Goal: Transaction & Acquisition: Book appointment/travel/reservation

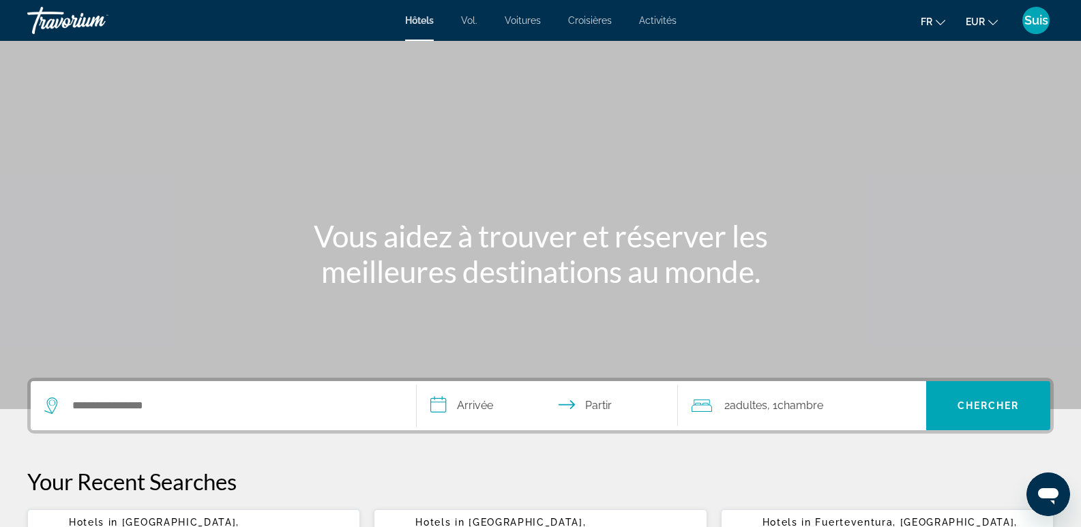
click at [1033, 25] on font "Suis" at bounding box center [1037, 20] width 24 height 14
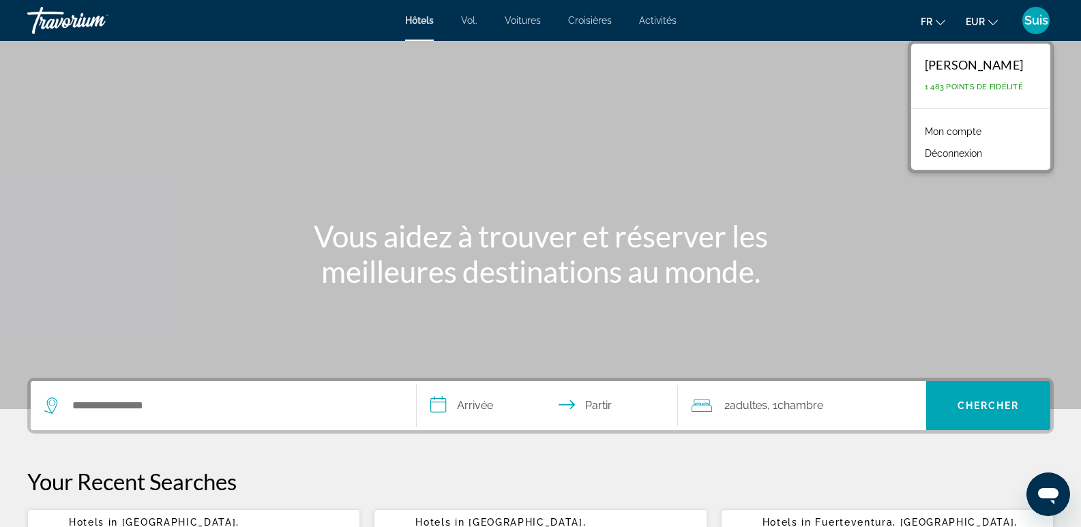
click at [965, 131] on font "Mon compte" at bounding box center [953, 131] width 57 height 11
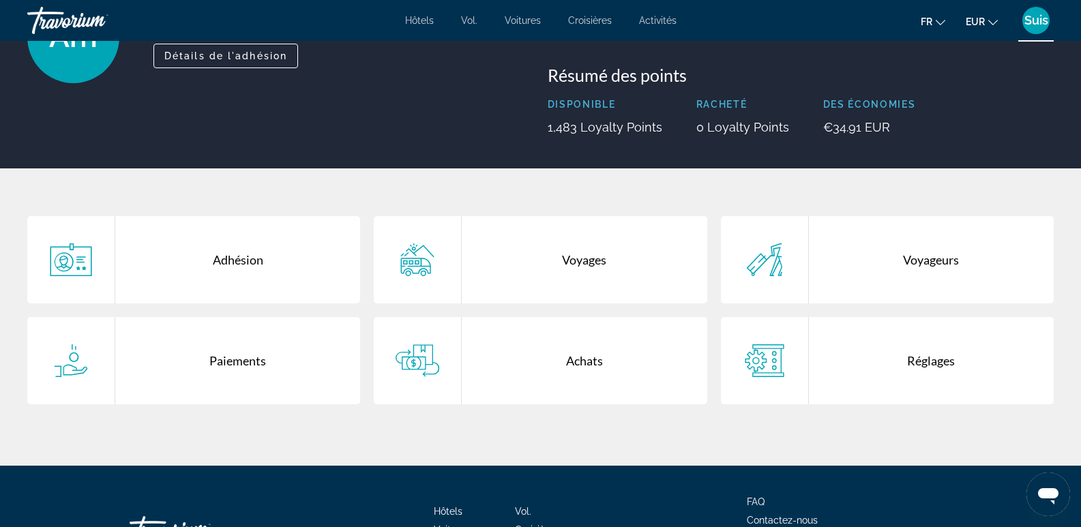
scroll to position [136, 0]
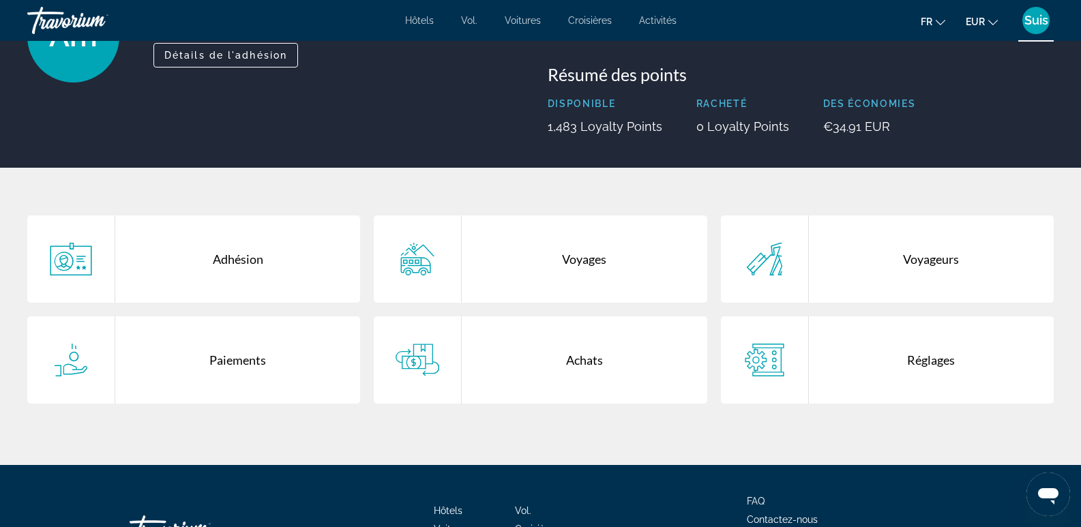
click at [575, 244] on div "Voyages" at bounding box center [584, 259] width 245 height 87
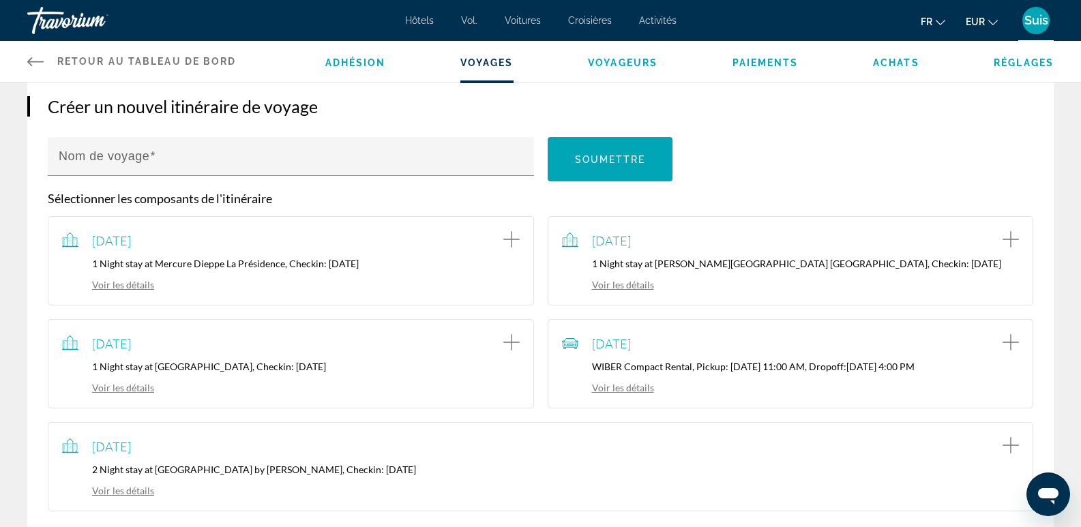
scroll to position [136, 0]
drag, startPoint x: 345, startPoint y: 470, endPoint x: 155, endPoint y: 467, distance: 189.7
click at [155, 467] on p "2 Night stay at [GEOGRAPHIC_DATA] by [PERSON_NAME], Checkin: [DATE]" at bounding box center [540, 469] width 957 height 12
copy p "Ramada Residences by [PERSON_NAME]"
click at [417, 16] on font "Hôtels" at bounding box center [419, 20] width 29 height 11
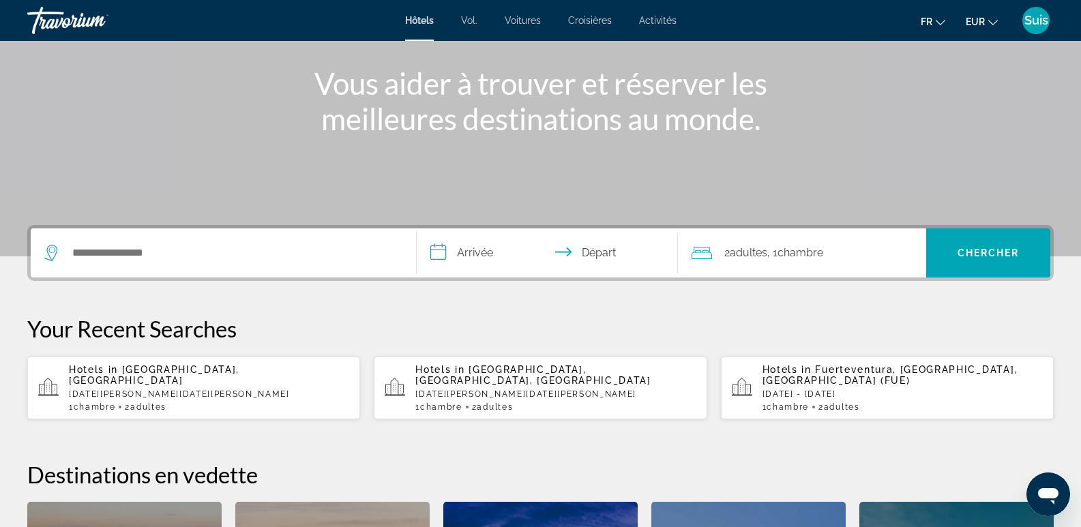
scroll to position [205, 0]
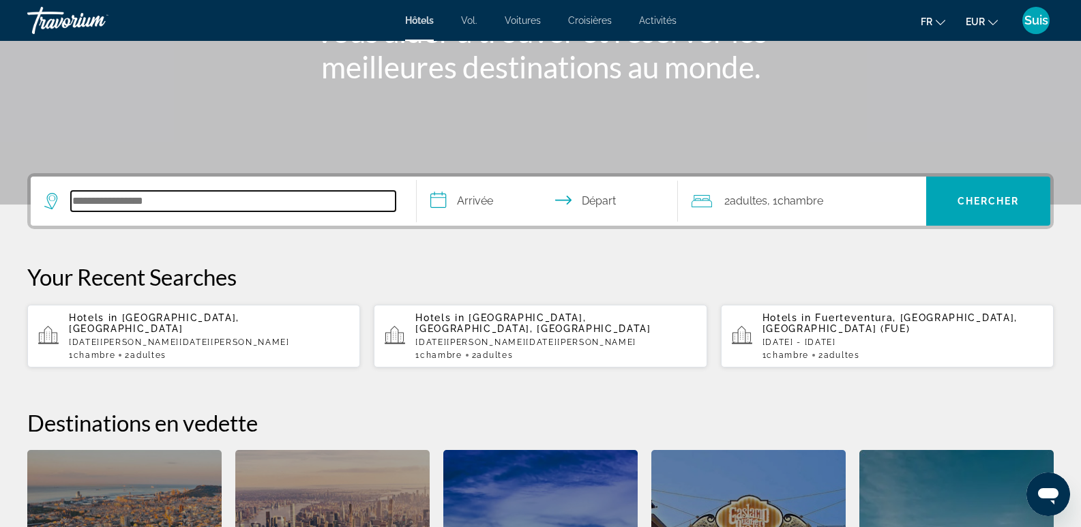
paste input "**********"
type input "**********"
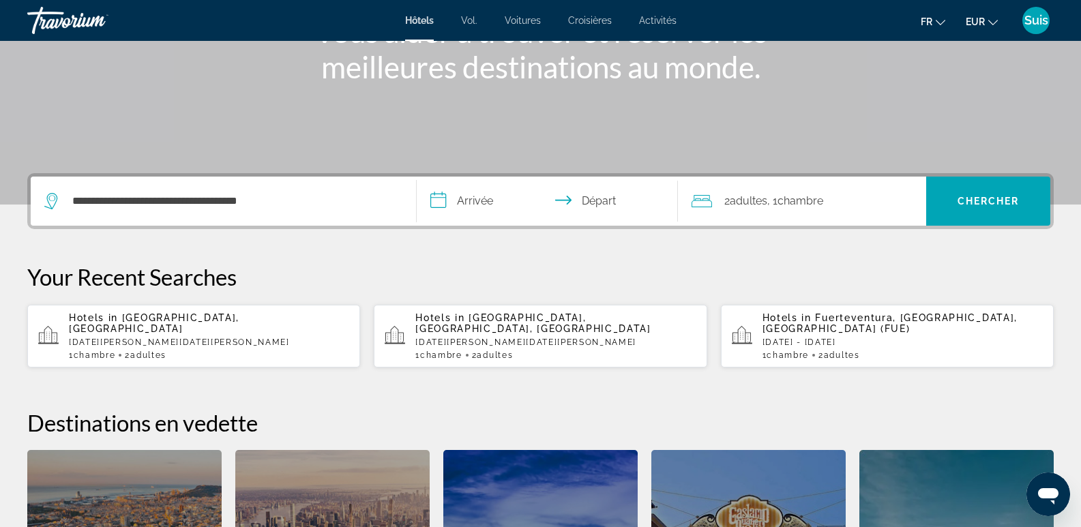
click at [458, 199] on input "**********" at bounding box center [550, 203] width 267 height 53
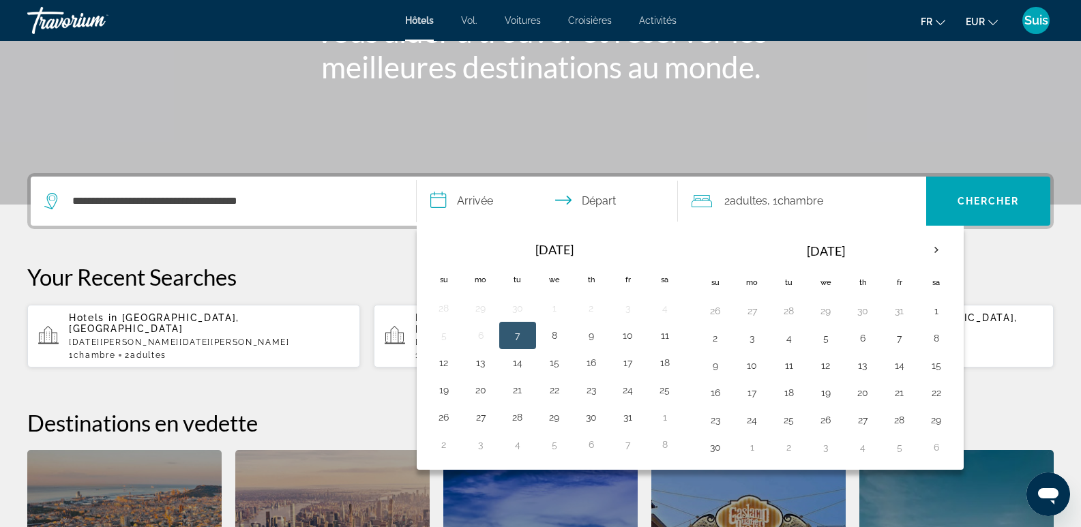
scroll to position [334, 0]
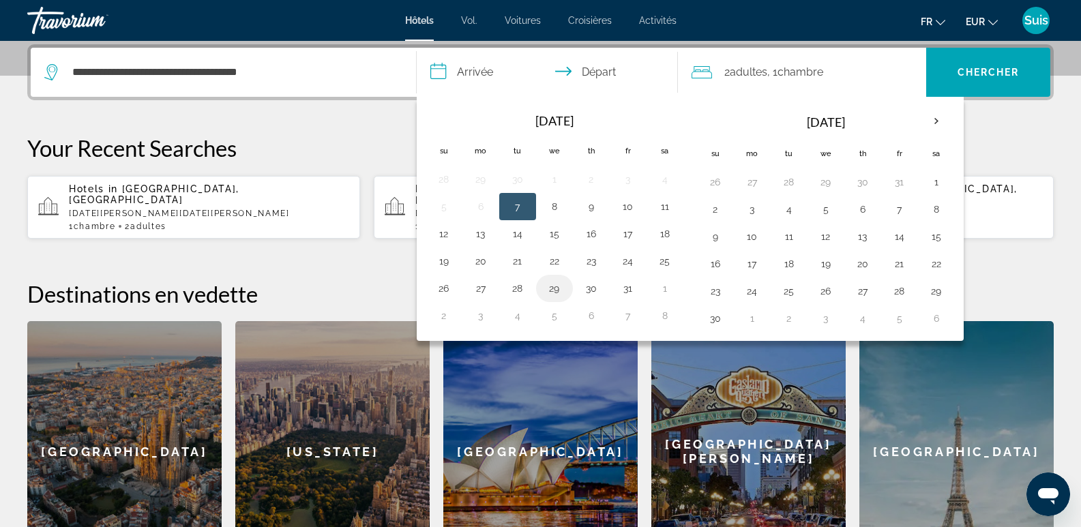
drag, startPoint x: 514, startPoint y: 291, endPoint x: 552, endPoint y: 299, distance: 38.6
click at [552, 299] on tr "26 27 28 29 30 31 1" at bounding box center [555, 288] width 258 height 27
click at [516, 291] on button "28" at bounding box center [518, 288] width 22 height 19
click at [590, 290] on button "30" at bounding box center [592, 288] width 22 height 19
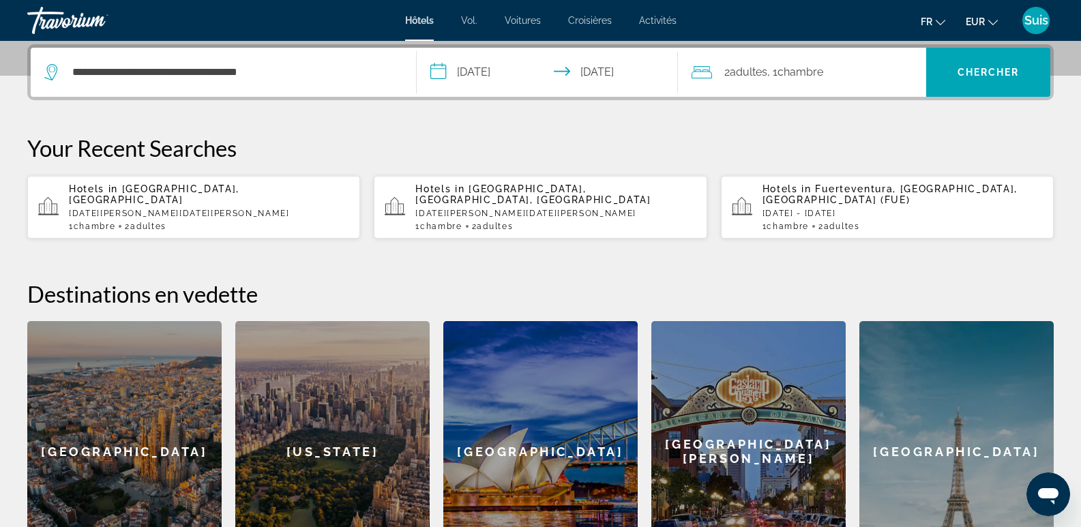
click at [482, 75] on input "**********" at bounding box center [550, 74] width 267 height 53
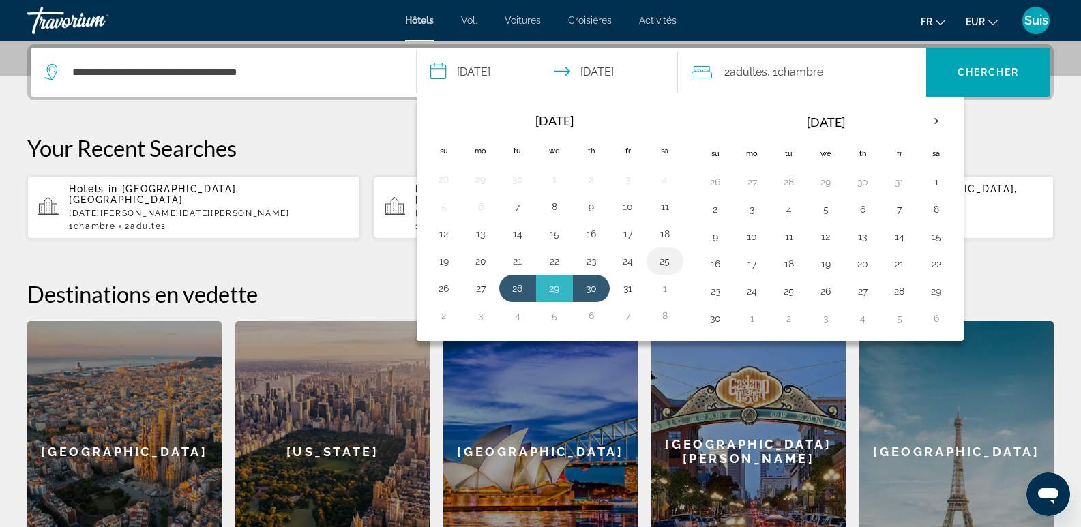
click at [662, 259] on button "25" at bounding box center [665, 261] width 22 height 19
click at [591, 265] on button "23" at bounding box center [592, 261] width 22 height 19
type input "**********"
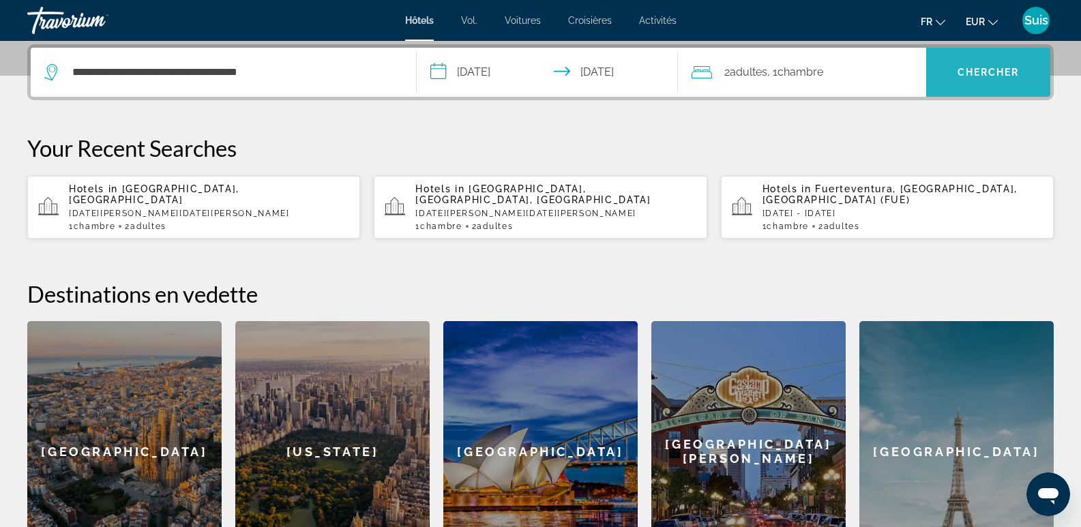
click at [999, 65] on span "Search" at bounding box center [988, 72] width 124 height 33
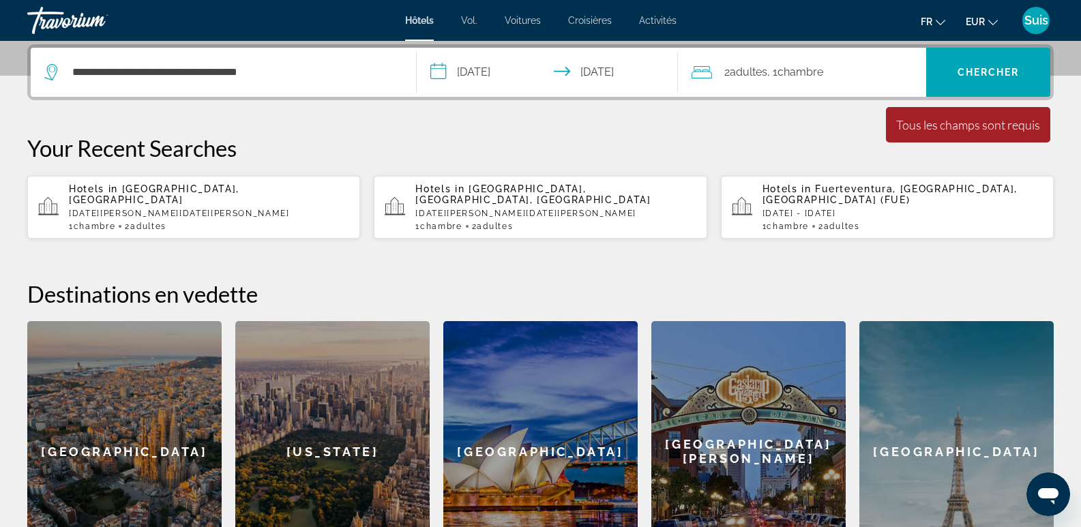
click at [748, 69] on span "Adultes" at bounding box center [749, 71] width 38 height 13
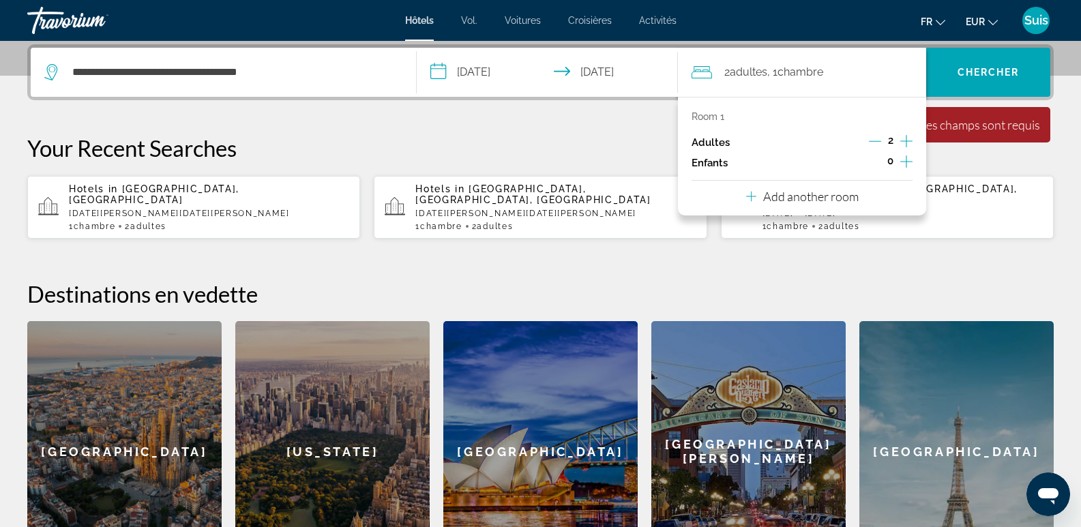
click at [908, 164] on icon "Increment children" at bounding box center [907, 162] width 12 height 16
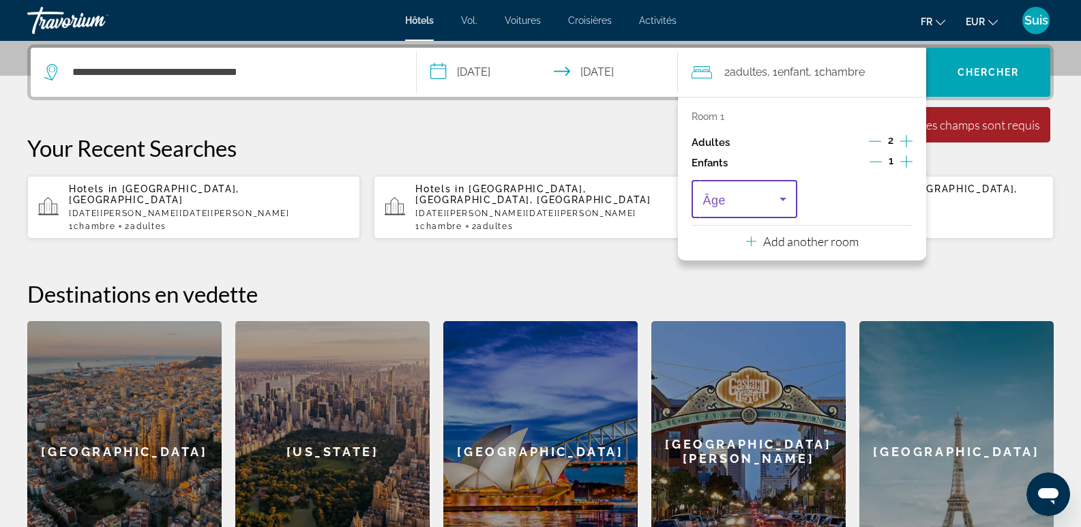
click at [770, 199] on span "Travelers: 2 adults, 1 child" at bounding box center [741, 199] width 76 height 16
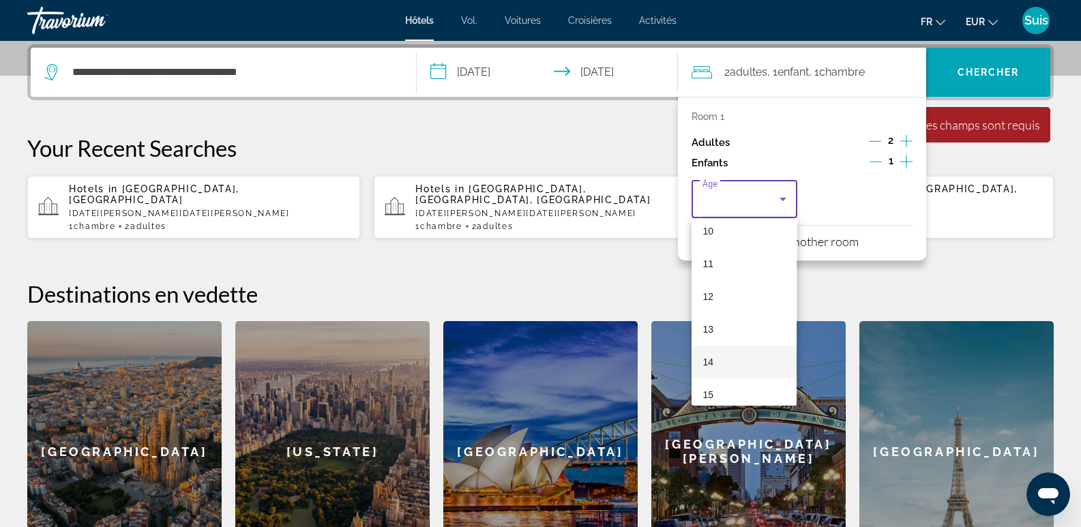
scroll to position [341, 0]
click at [723, 325] on mat-option "13" at bounding box center [744, 324] width 105 height 33
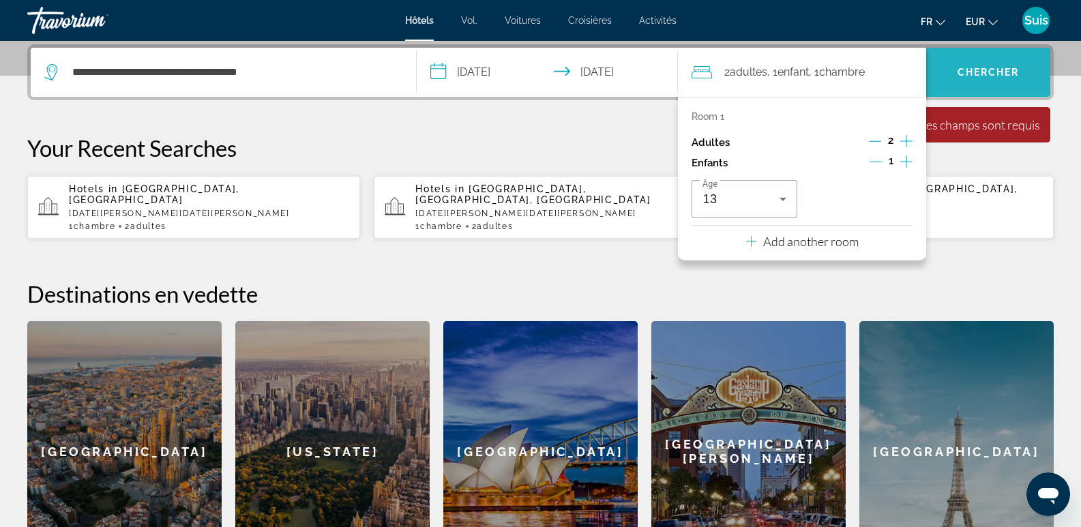
click at [1012, 65] on span "Search" at bounding box center [988, 72] width 124 height 33
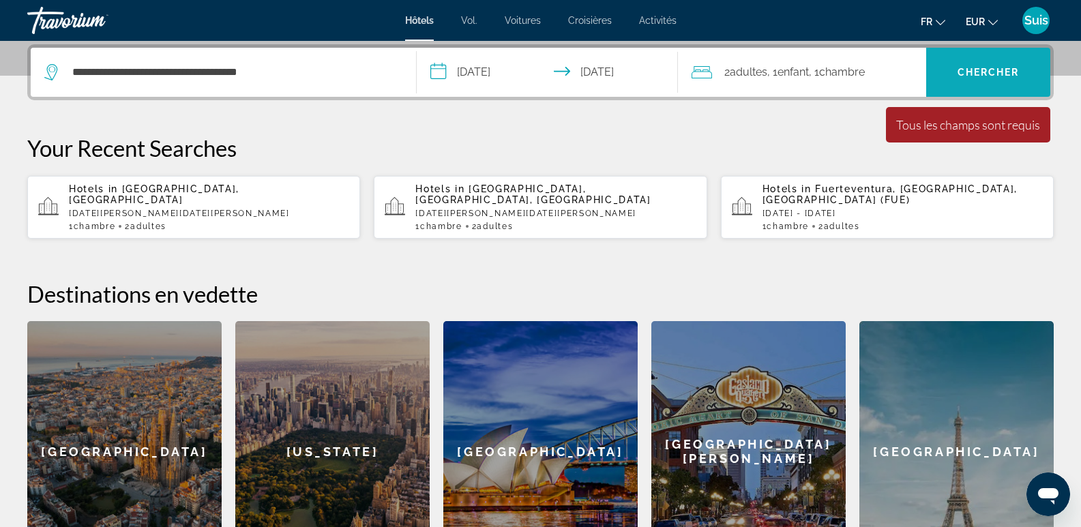
click at [1010, 68] on span "Chercher" at bounding box center [989, 72] width 62 height 11
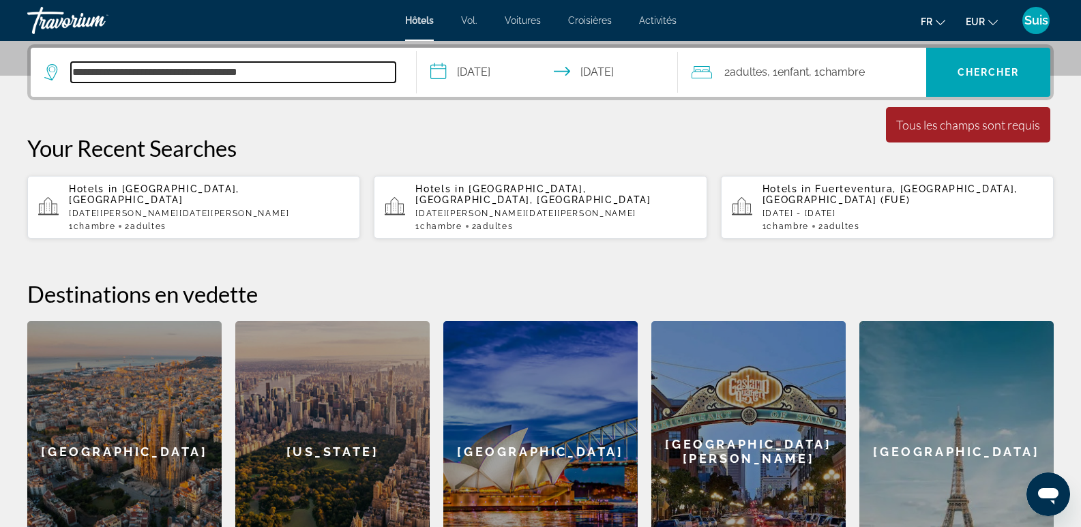
click at [296, 72] on input "**********" at bounding box center [233, 72] width 325 height 20
click at [322, 72] on input "**********" at bounding box center [233, 72] width 325 height 20
drag, startPoint x: 322, startPoint y: 72, endPoint x: 76, endPoint y: 89, distance: 246.9
click at [76, 89] on div "**********" at bounding box center [223, 72] width 358 height 49
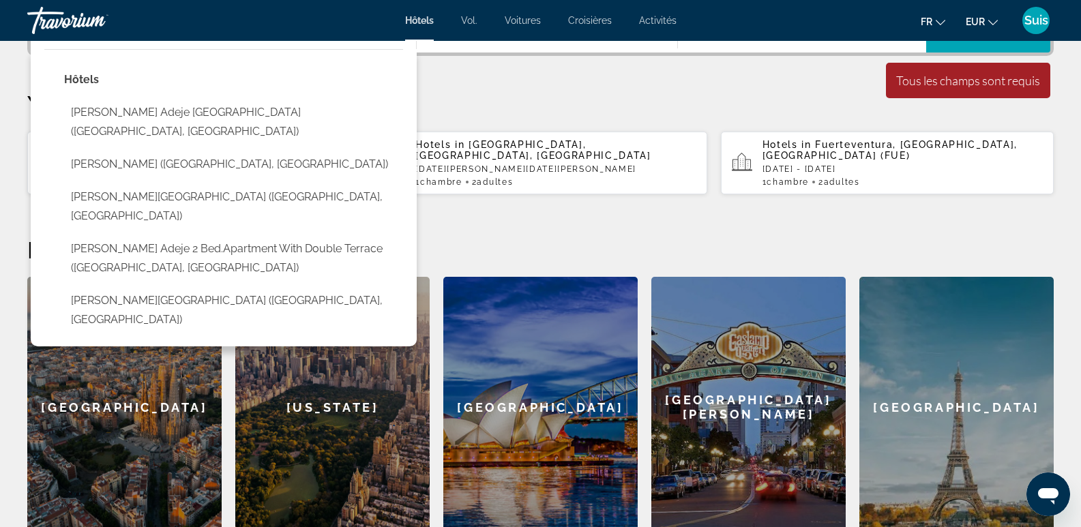
scroll to position [265, 0]
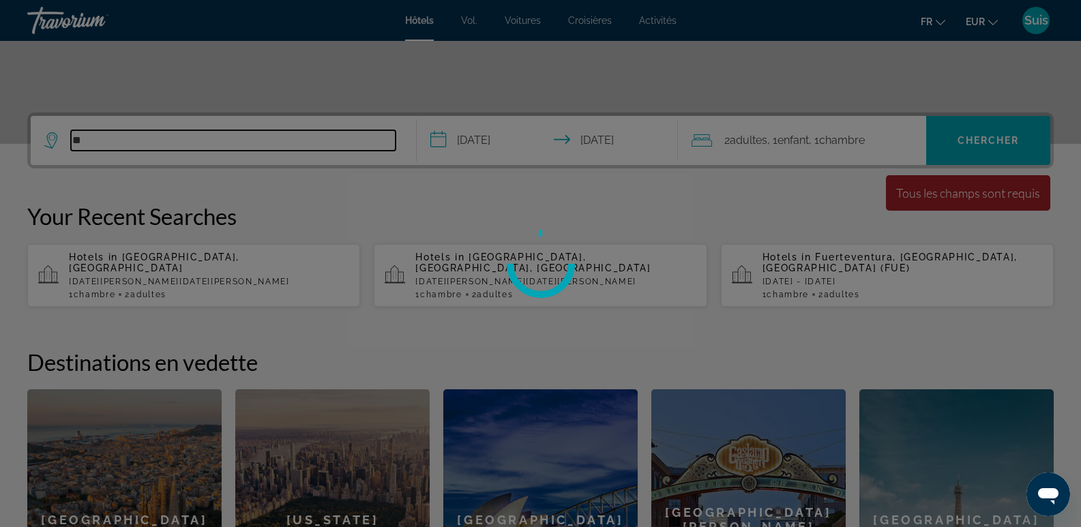
type input "*"
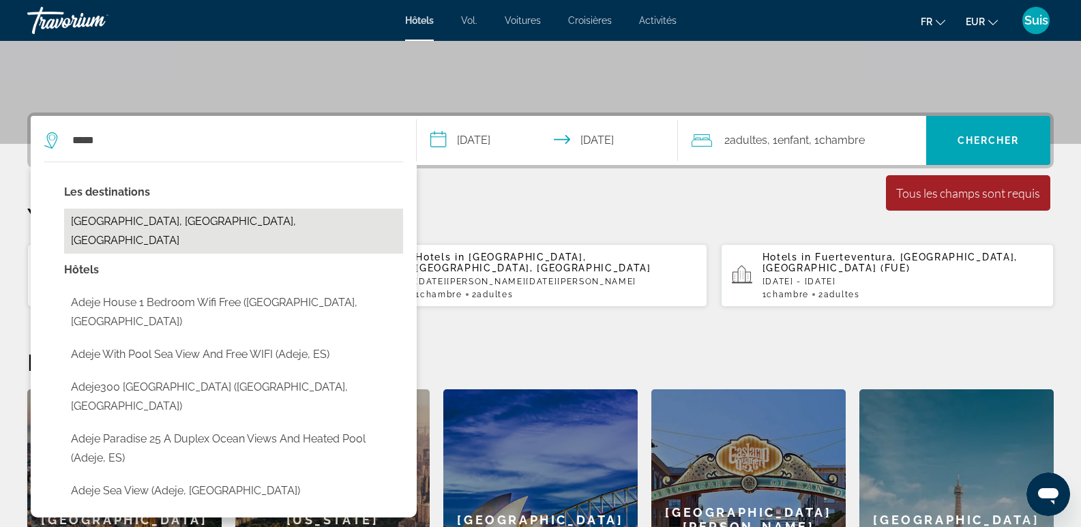
click at [131, 218] on button "[GEOGRAPHIC_DATA], [GEOGRAPHIC_DATA], [GEOGRAPHIC_DATA]" at bounding box center [233, 231] width 339 height 45
type input "**********"
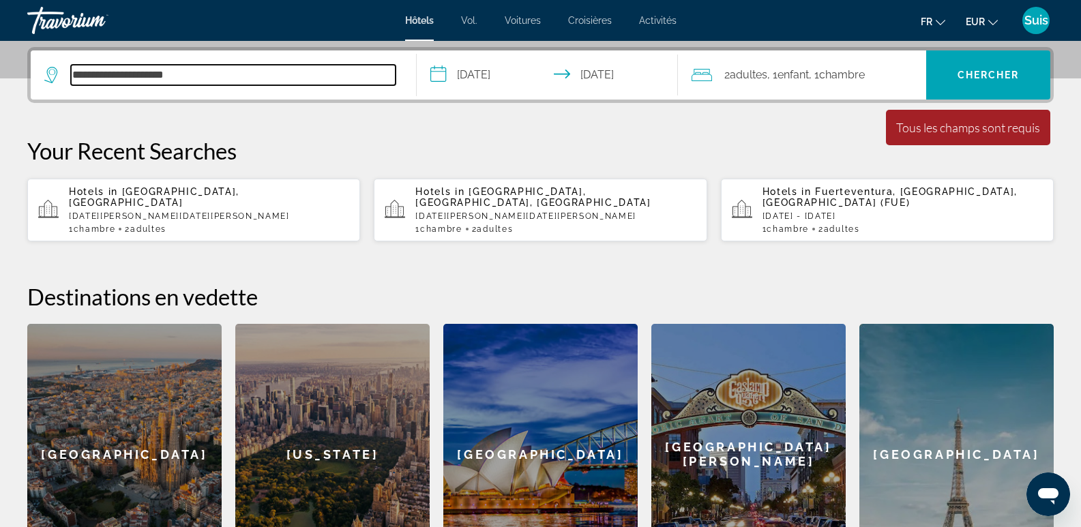
scroll to position [334, 0]
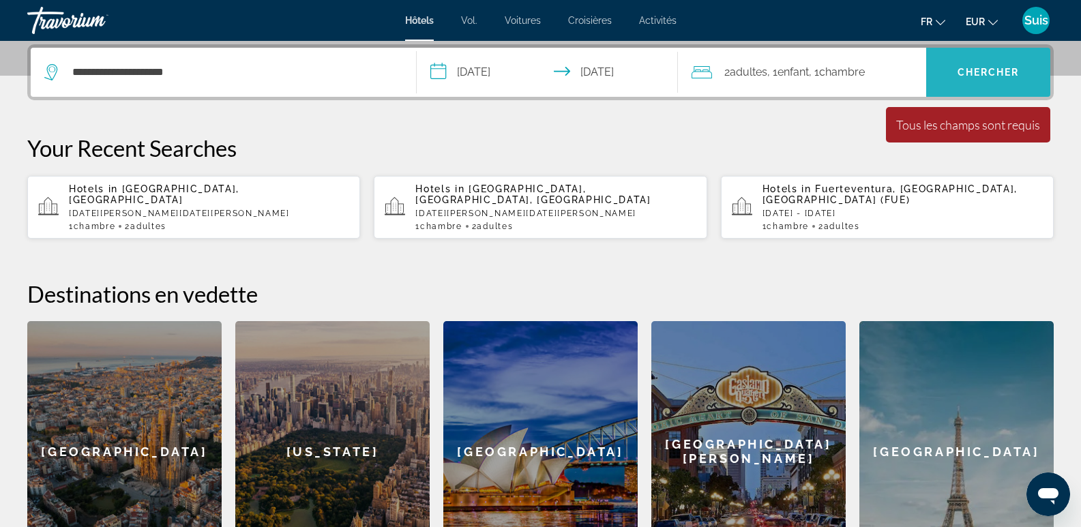
click at [1006, 73] on span "Chercher" at bounding box center [989, 72] width 62 height 11
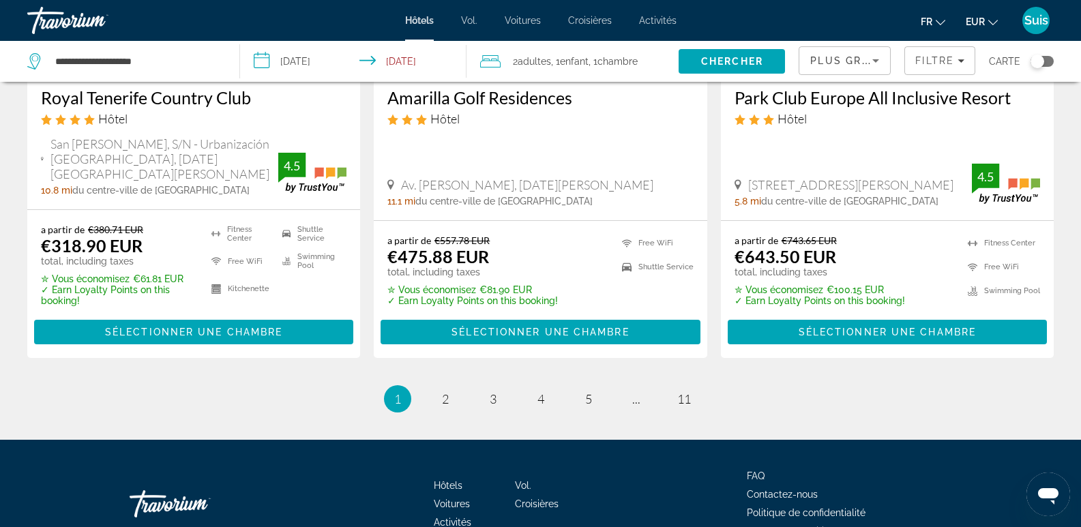
scroll to position [1883, 0]
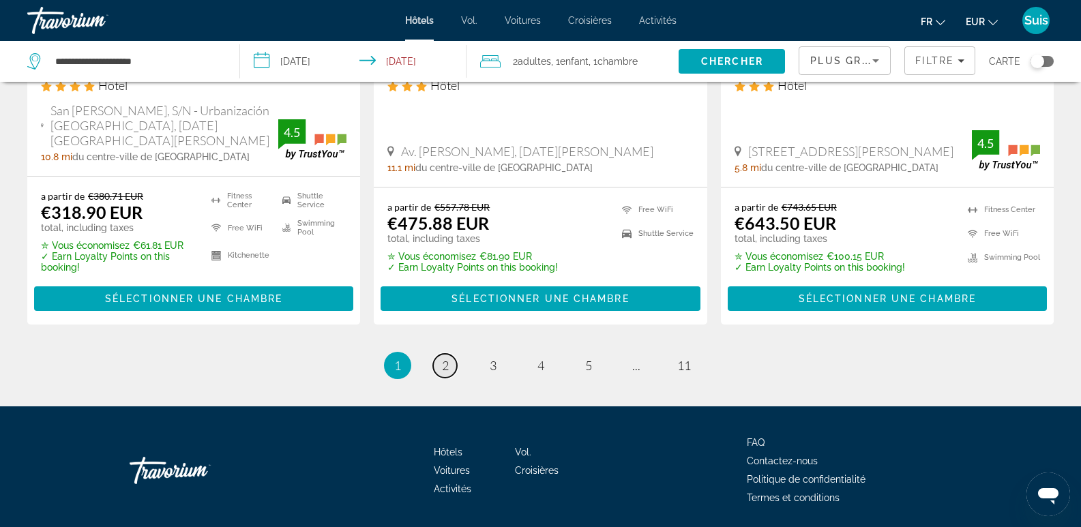
click at [450, 354] on link "page 2" at bounding box center [445, 366] width 24 height 24
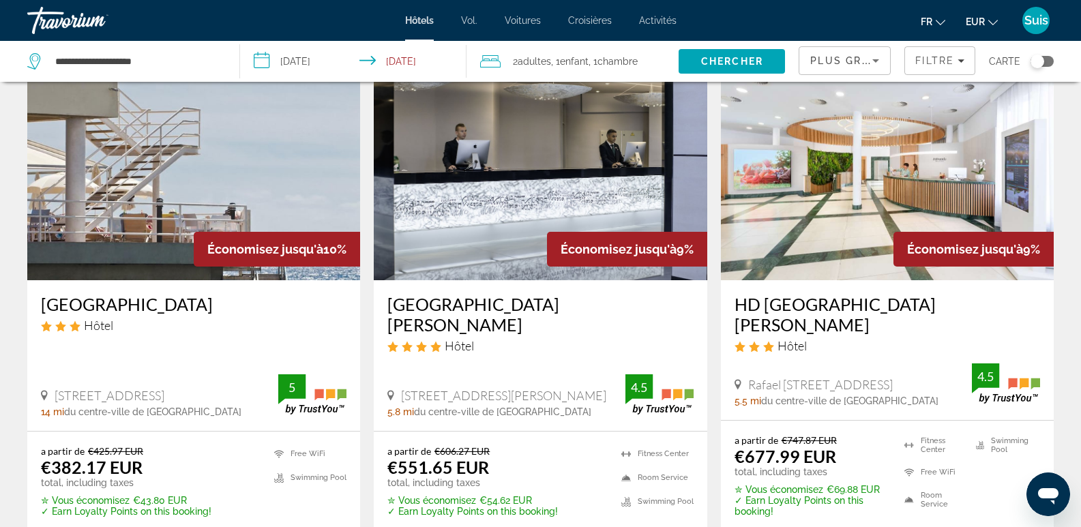
scroll to position [1883, 0]
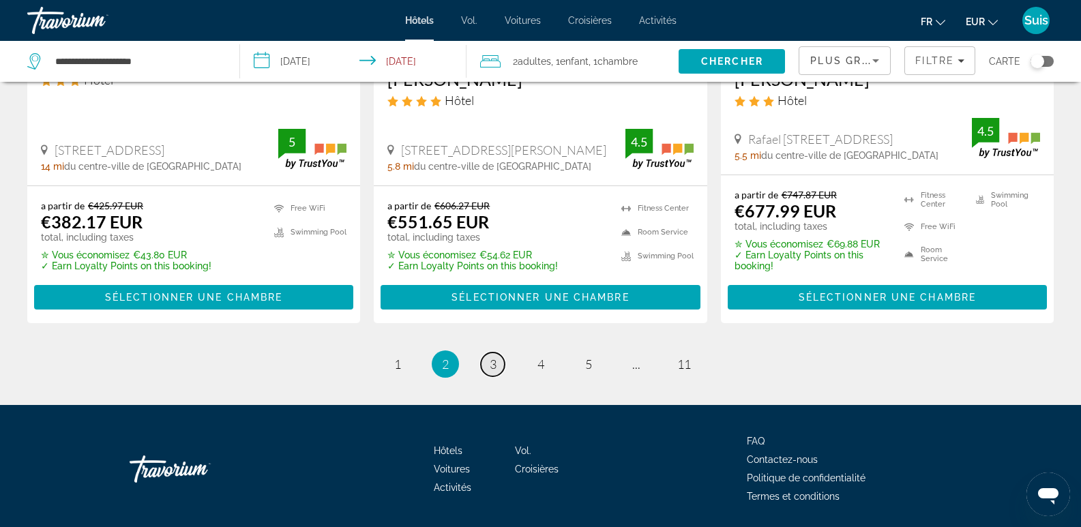
click at [491, 357] on span "3" at bounding box center [493, 364] width 7 height 15
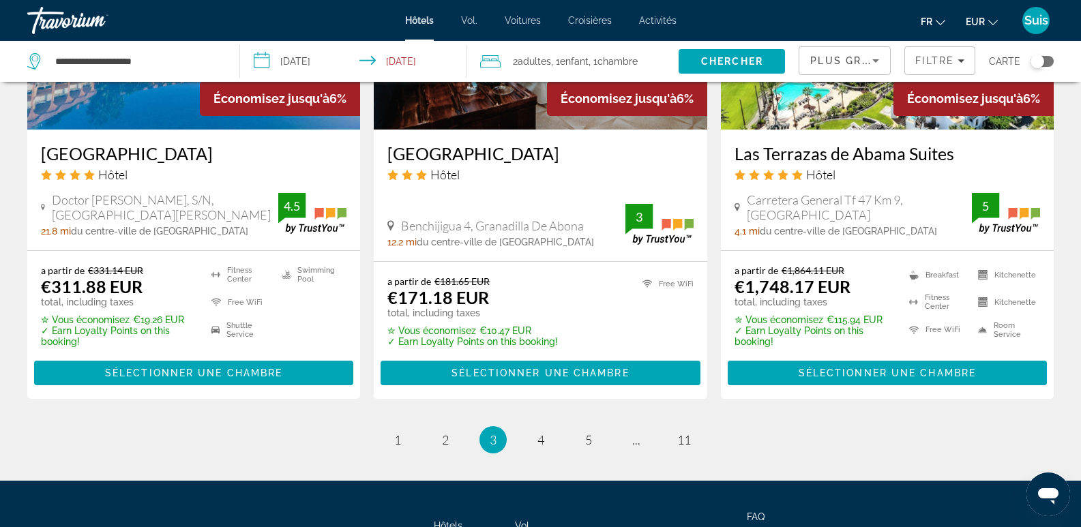
scroll to position [1901, 0]
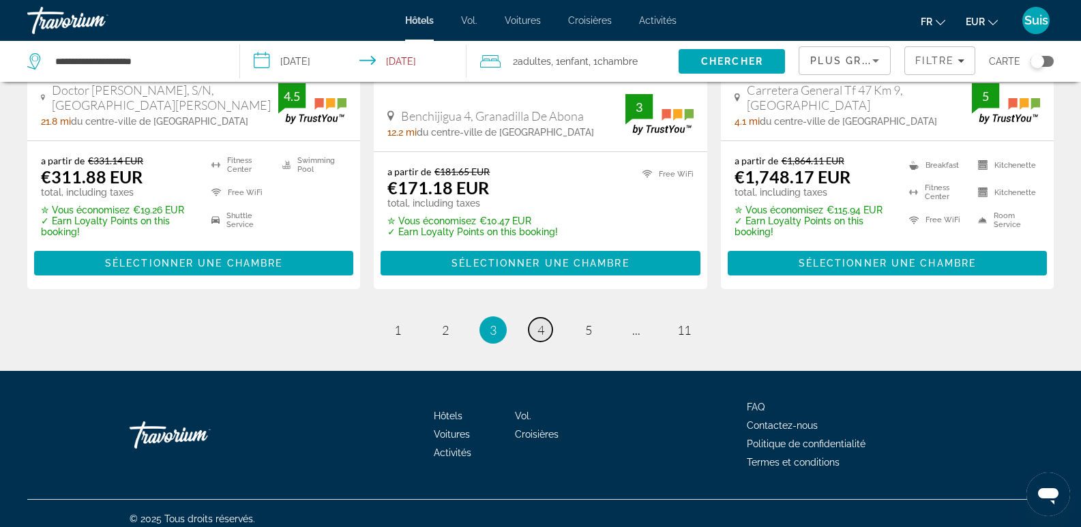
click at [536, 318] on link "page 4" at bounding box center [541, 330] width 24 height 24
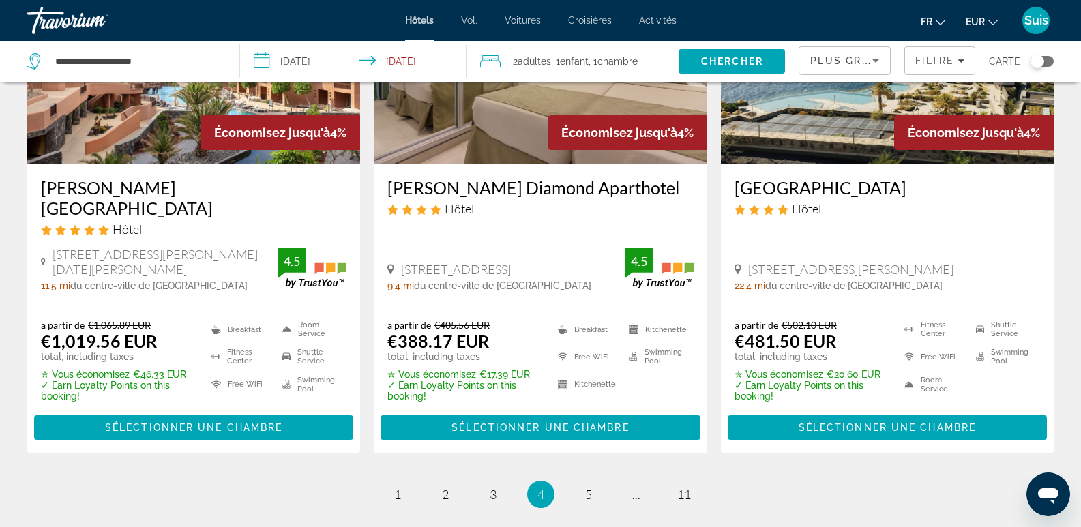
scroll to position [1884, 0]
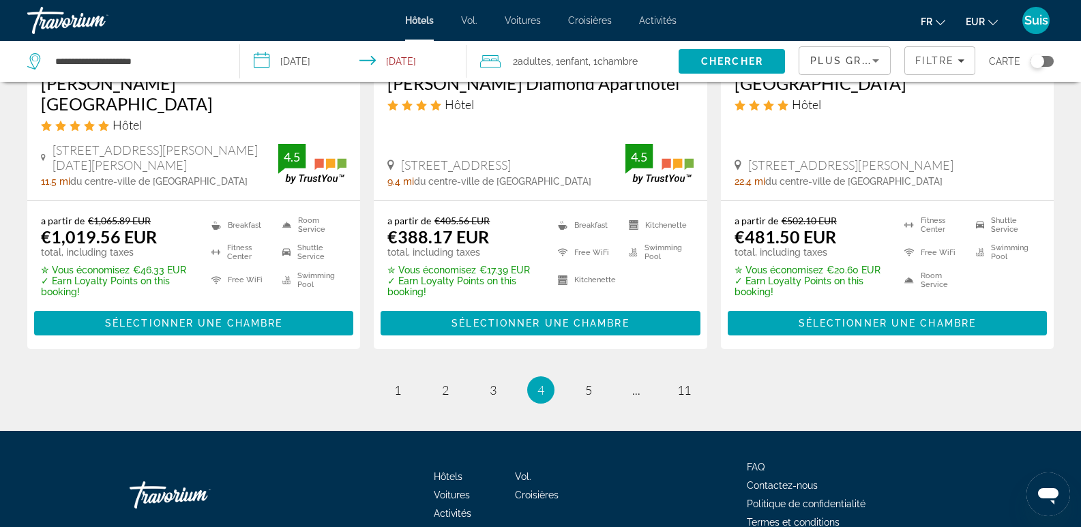
drag, startPoint x: 528, startPoint y: 310, endPoint x: 582, endPoint y: 318, distance: 54.4
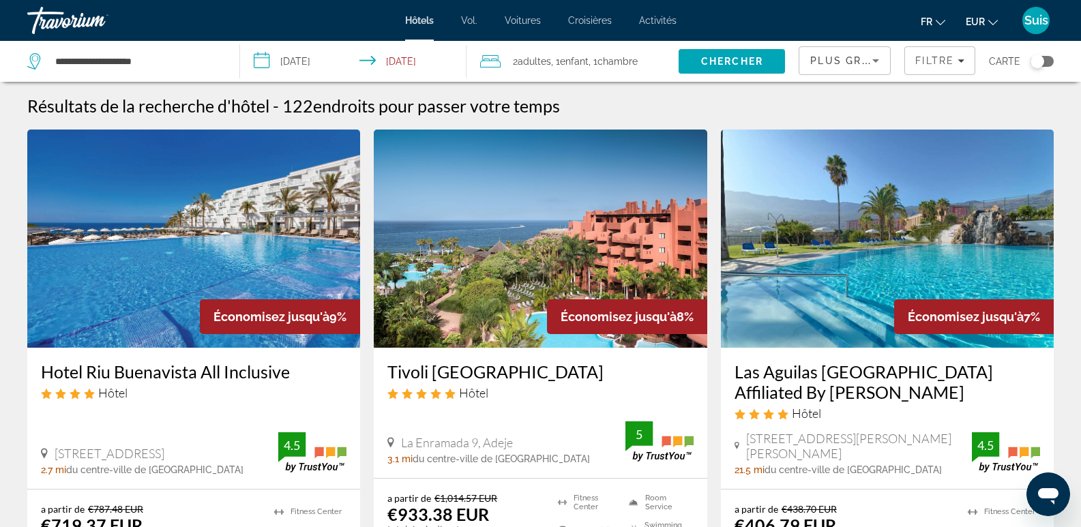
click at [594, 319] on span "Économisez jusqu'à" at bounding box center [619, 317] width 116 height 14
click at [938, 52] on span "Filters" at bounding box center [940, 60] width 70 height 33
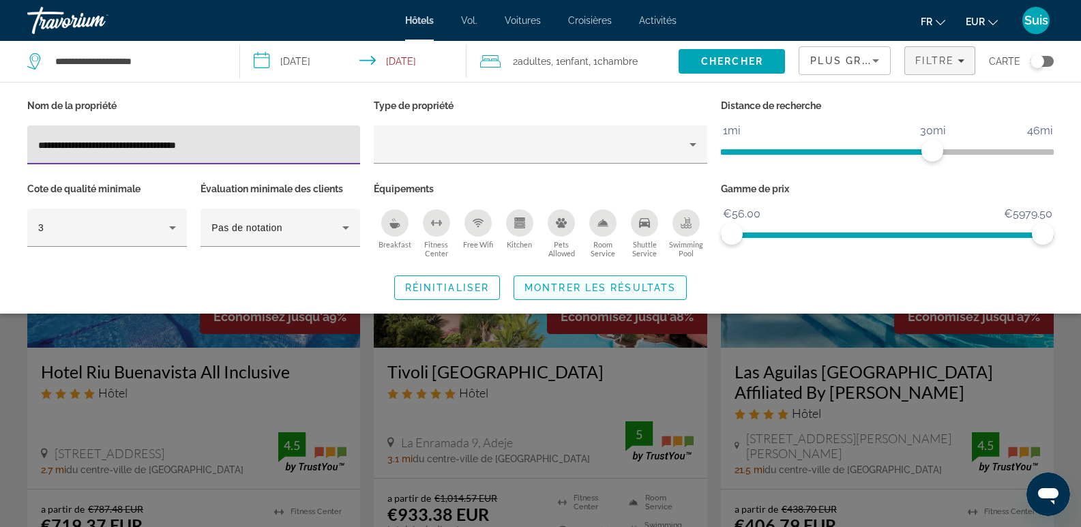
type input "**********"
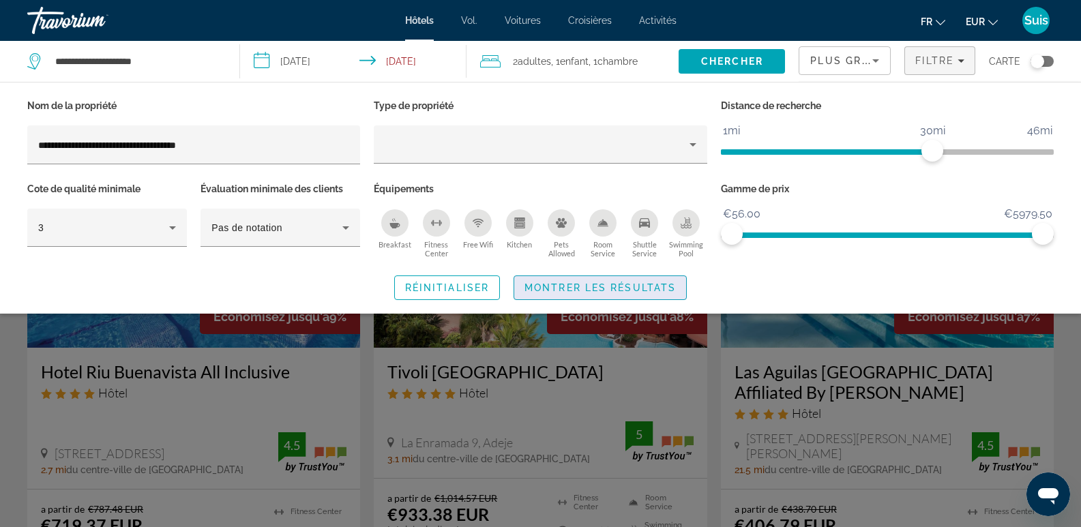
click at [598, 280] on button "Montrer les résultats" at bounding box center [600, 288] width 173 height 25
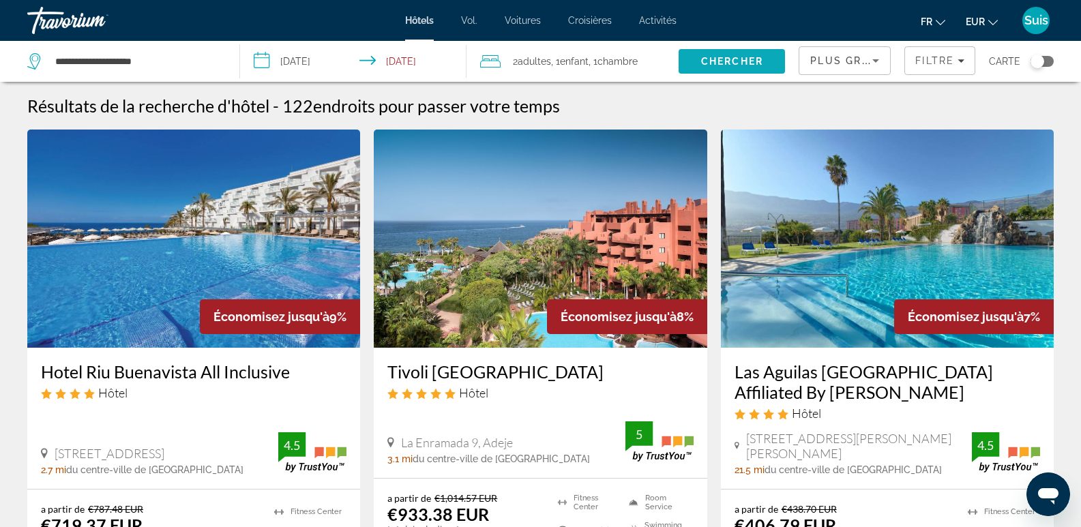
click at [728, 57] on span "Chercher" at bounding box center [732, 61] width 62 height 11
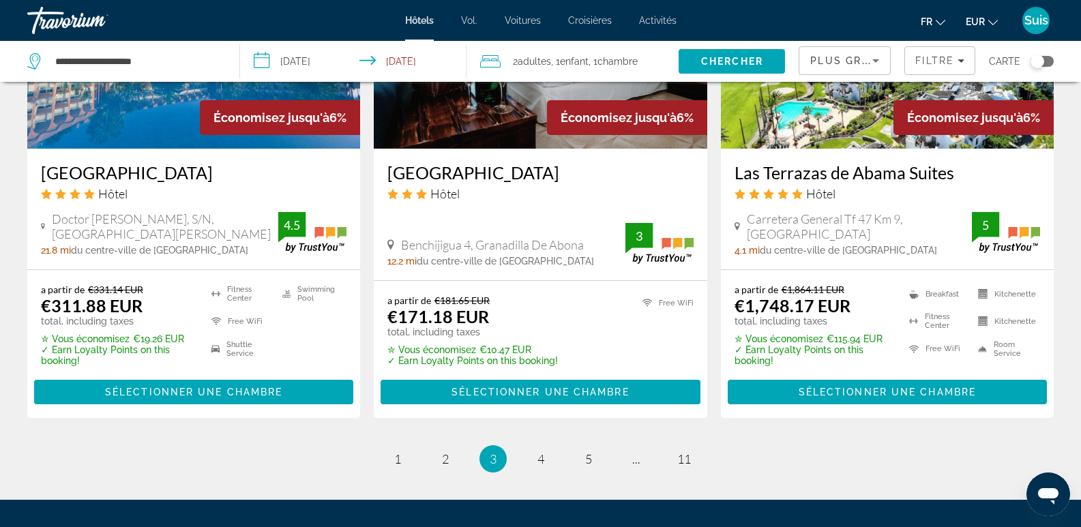
scroll to position [1901, 0]
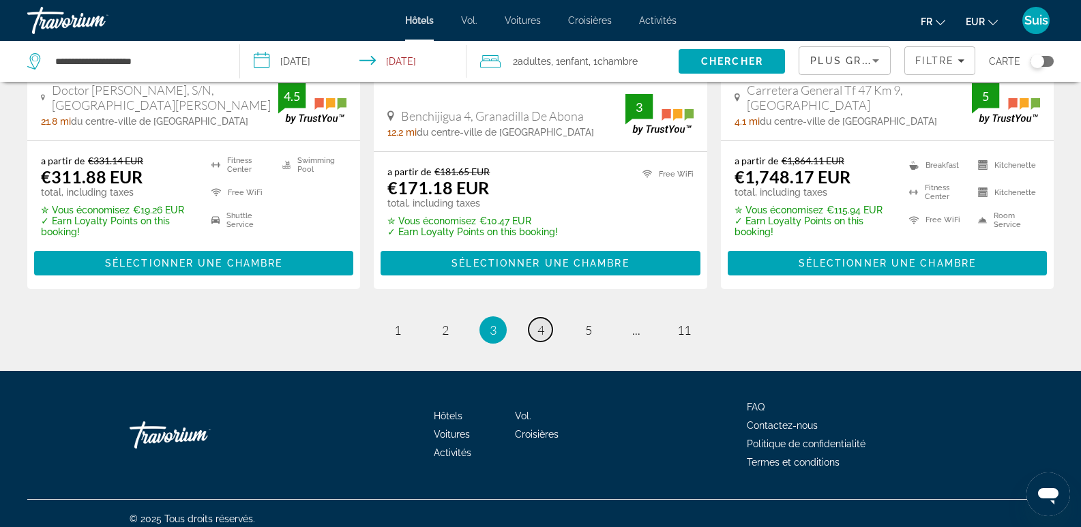
click at [540, 323] on span "4" at bounding box center [541, 330] width 7 height 15
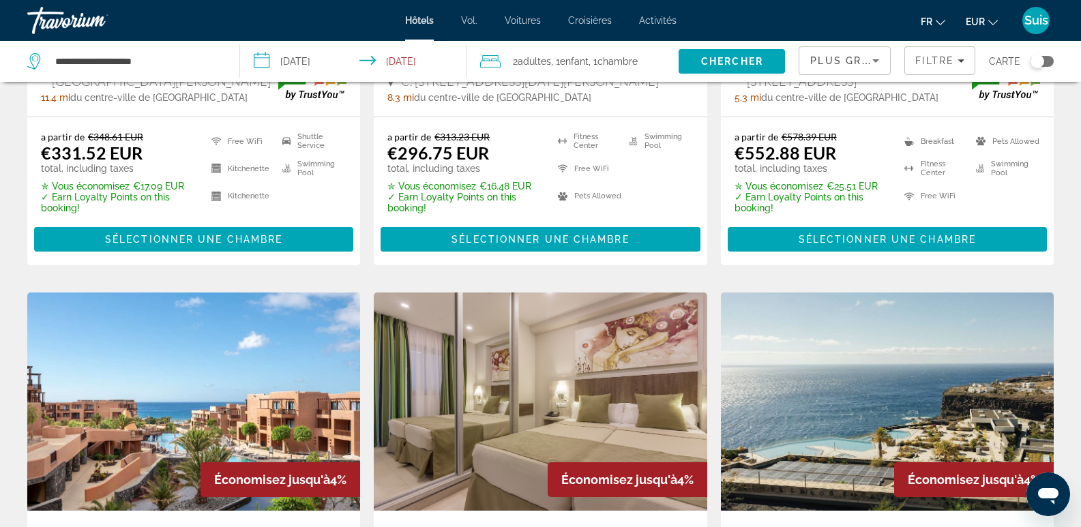
scroll to position [1884, 0]
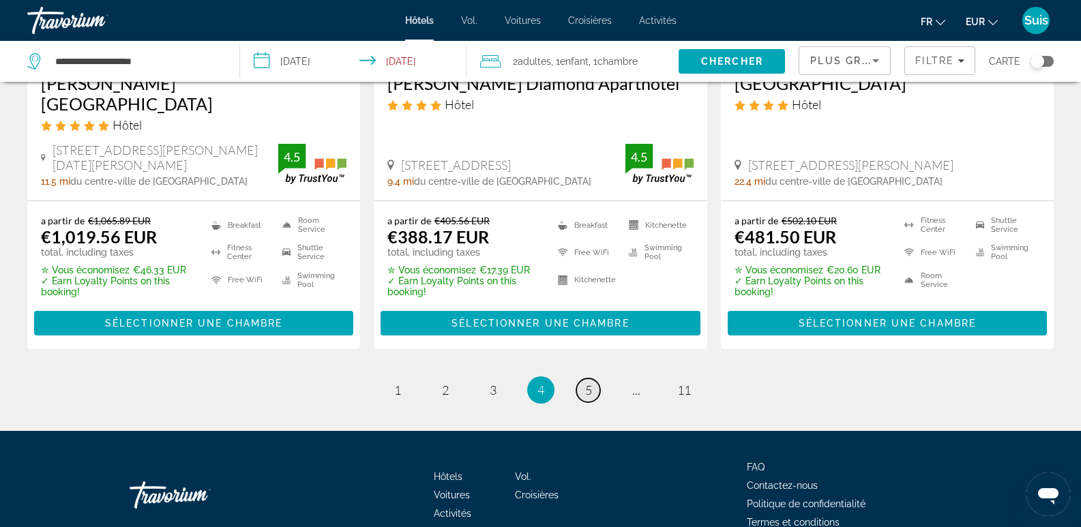
click at [587, 383] on span "5" at bounding box center [588, 390] width 7 height 15
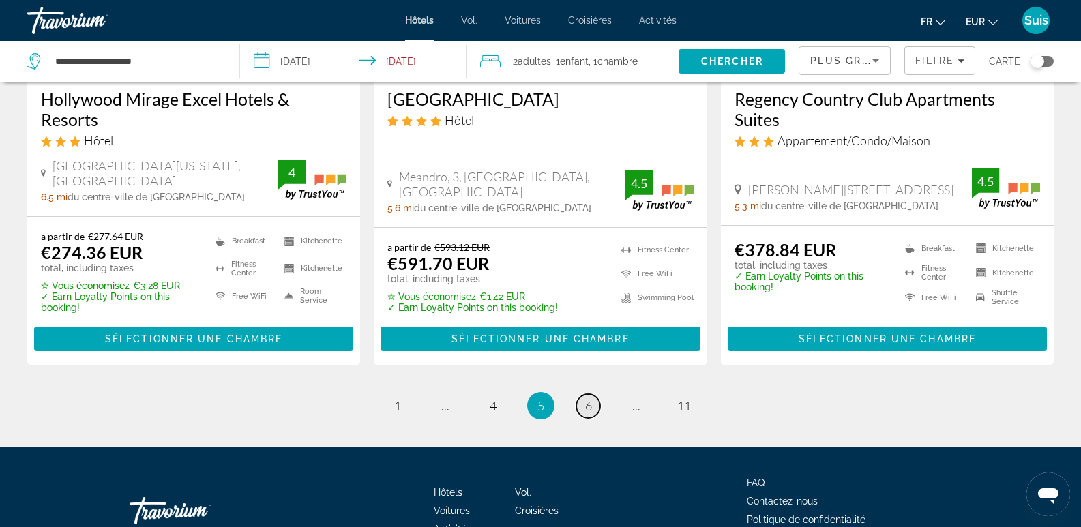
scroll to position [1911, 0]
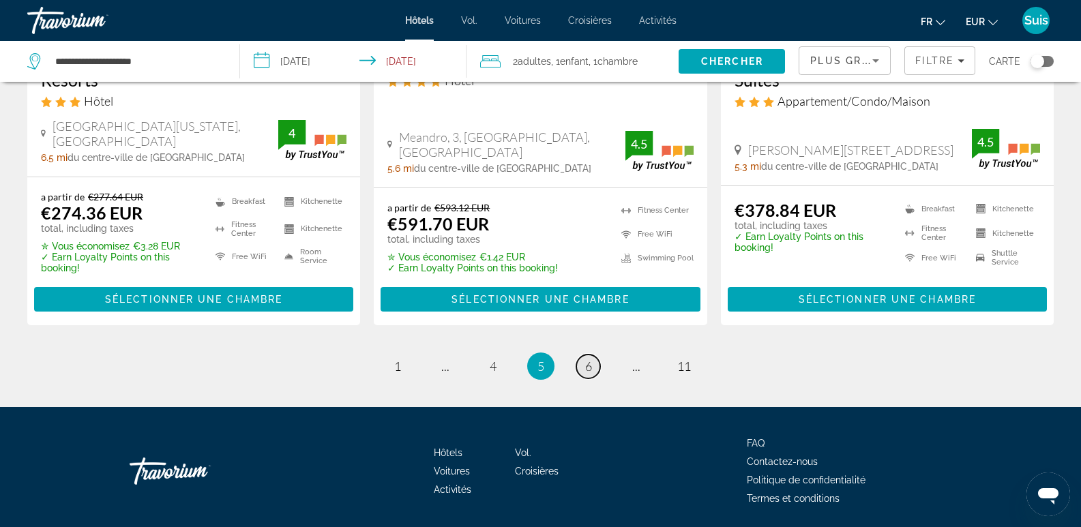
click at [587, 359] on span "6" at bounding box center [588, 366] width 7 height 15
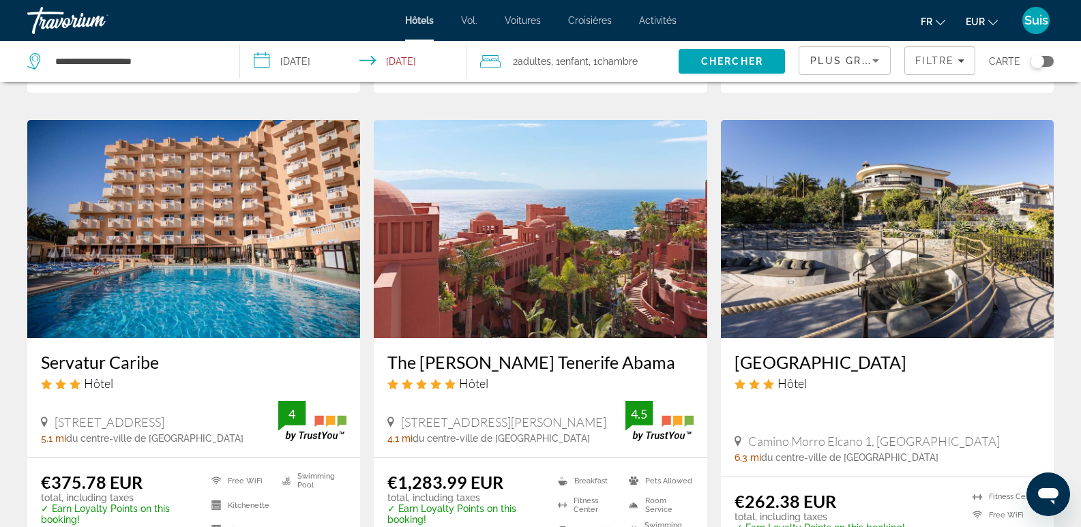
scroll to position [1869, 0]
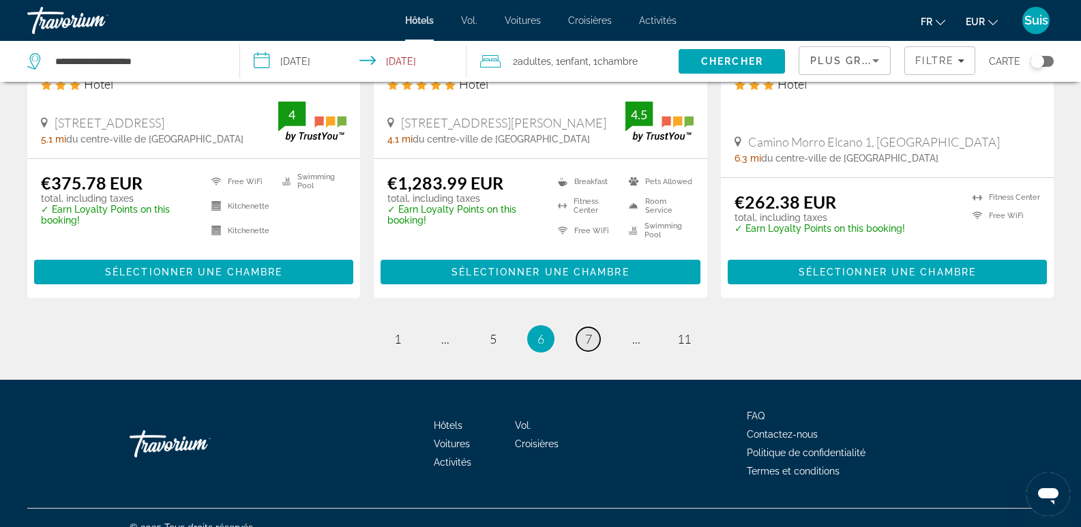
click at [587, 332] on span "7" at bounding box center [588, 339] width 7 height 15
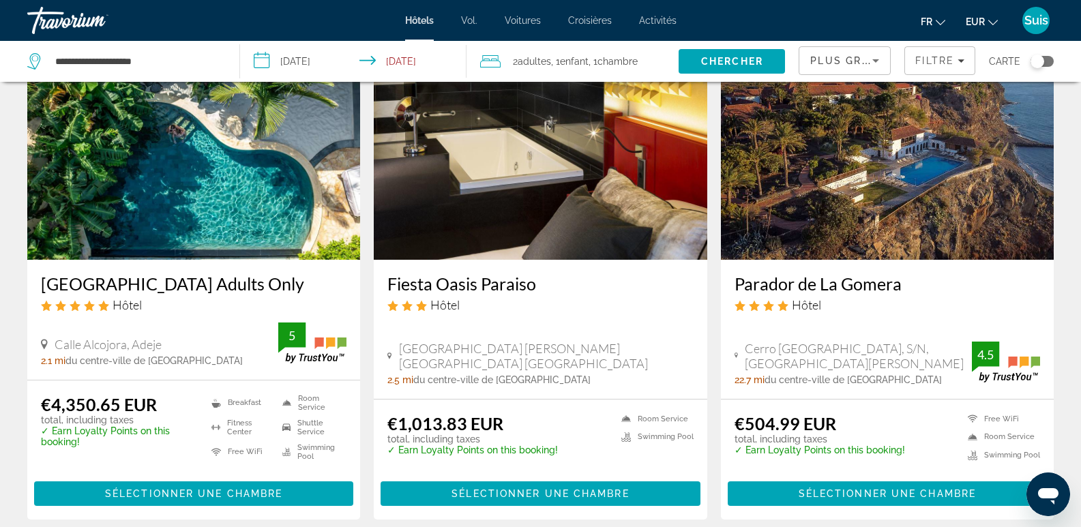
scroll to position [1858, 0]
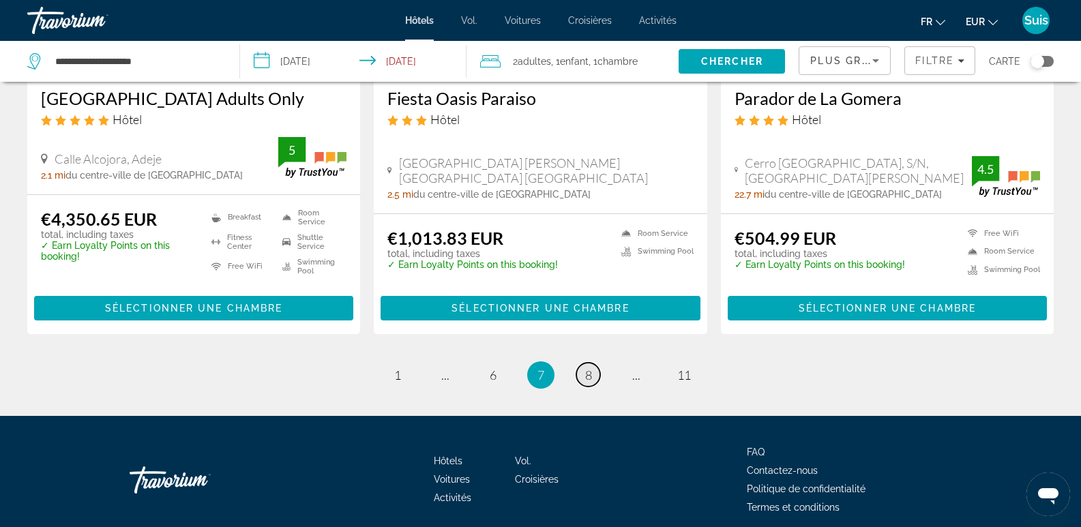
click at [587, 368] on span "8" at bounding box center [588, 375] width 7 height 15
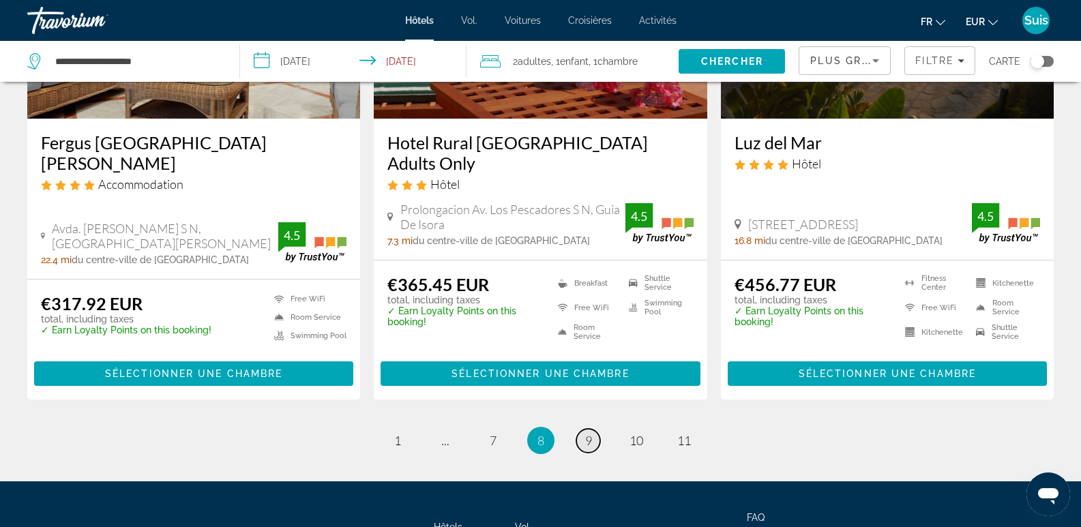
scroll to position [1847, 0]
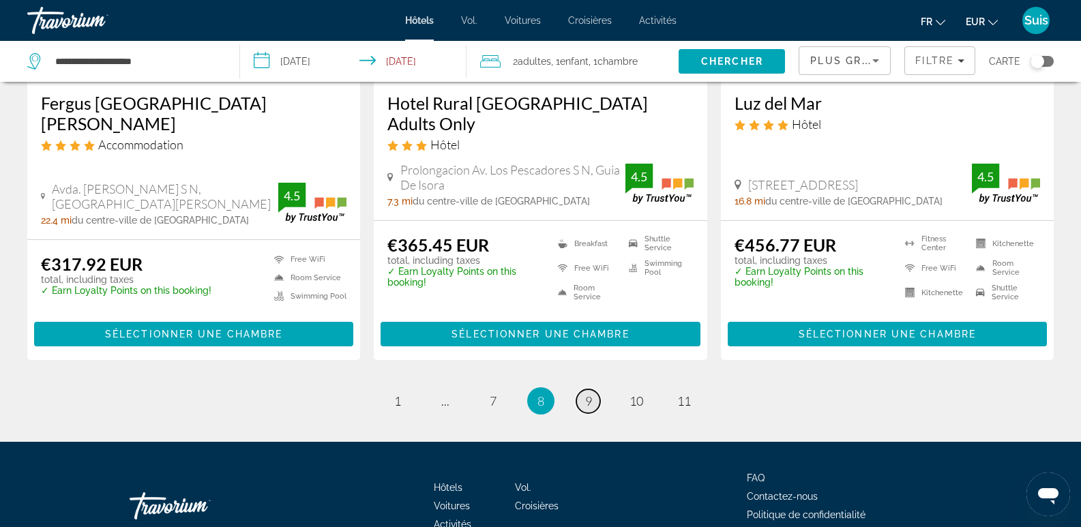
click at [587, 394] on span "9" at bounding box center [588, 401] width 7 height 15
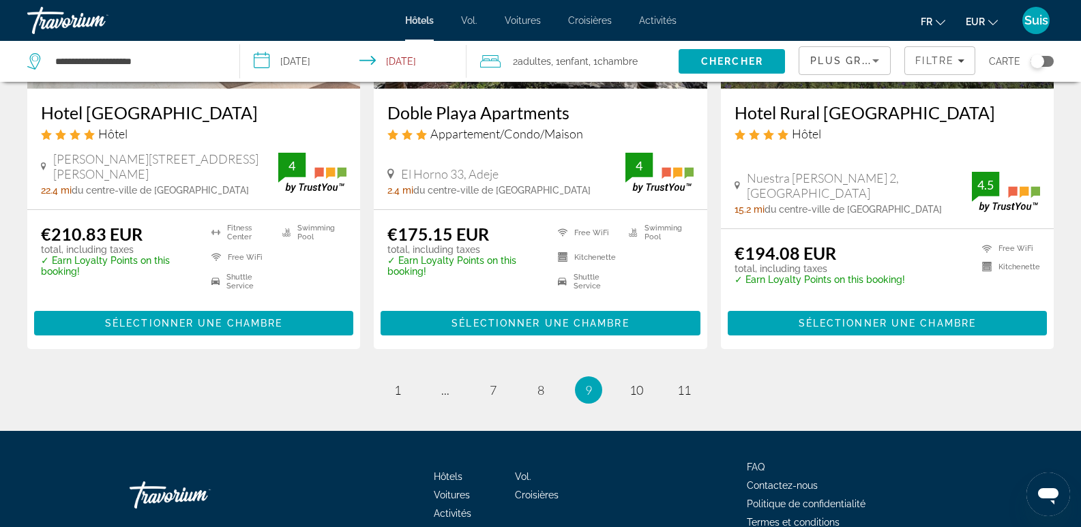
scroll to position [1866, 0]
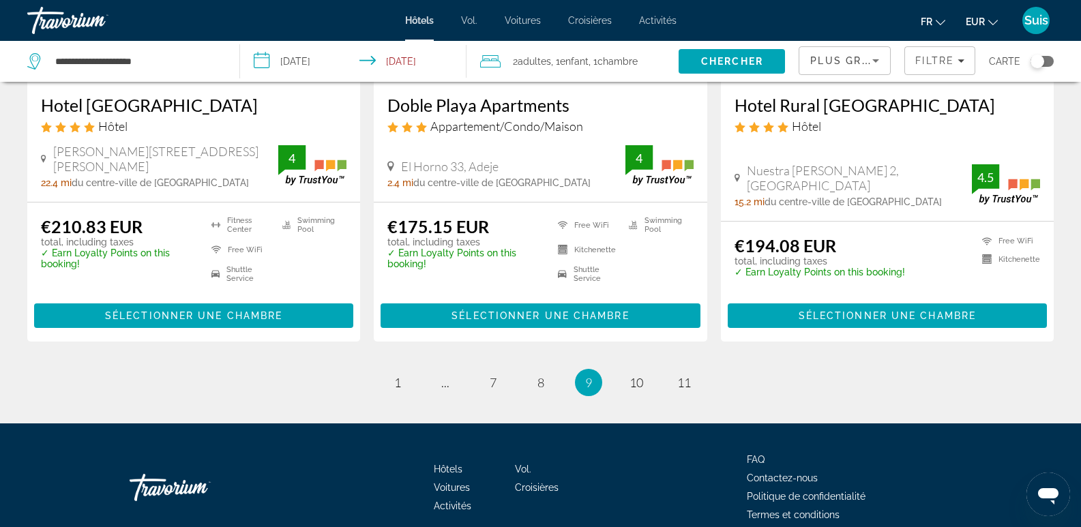
click at [591, 375] on span "9" at bounding box center [588, 382] width 7 height 15
click at [639, 375] on span "10" at bounding box center [637, 382] width 14 height 15
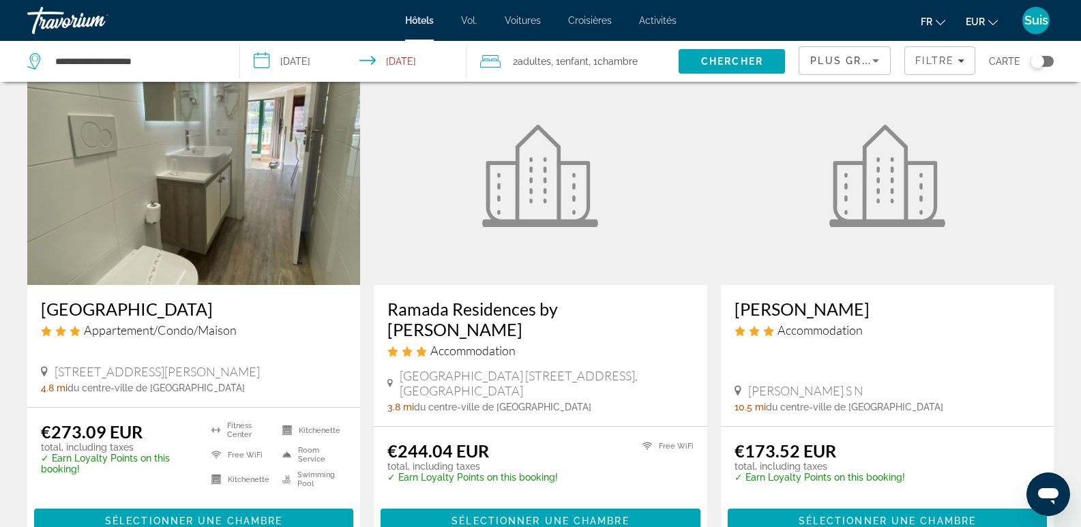
click at [609, 299] on h3 "Ramada Residences by [PERSON_NAME]" at bounding box center [541, 319] width 306 height 41
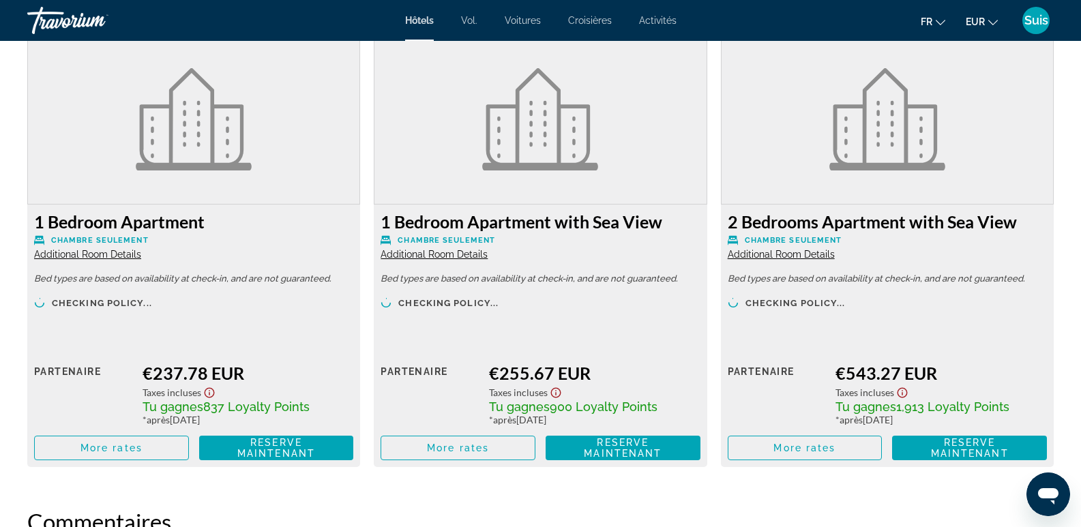
scroll to position [1312, 0]
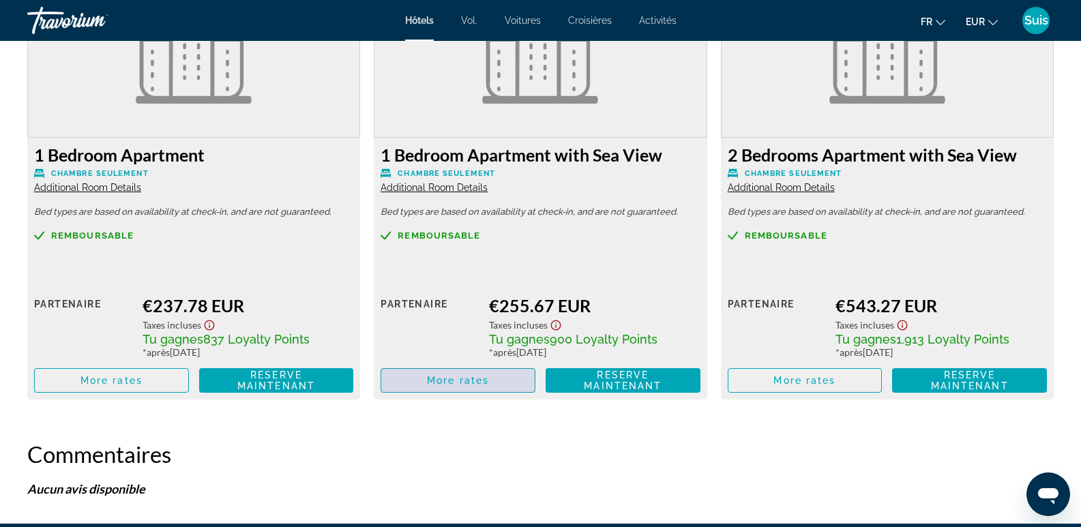
click at [469, 382] on span "More rates" at bounding box center [458, 380] width 62 height 11
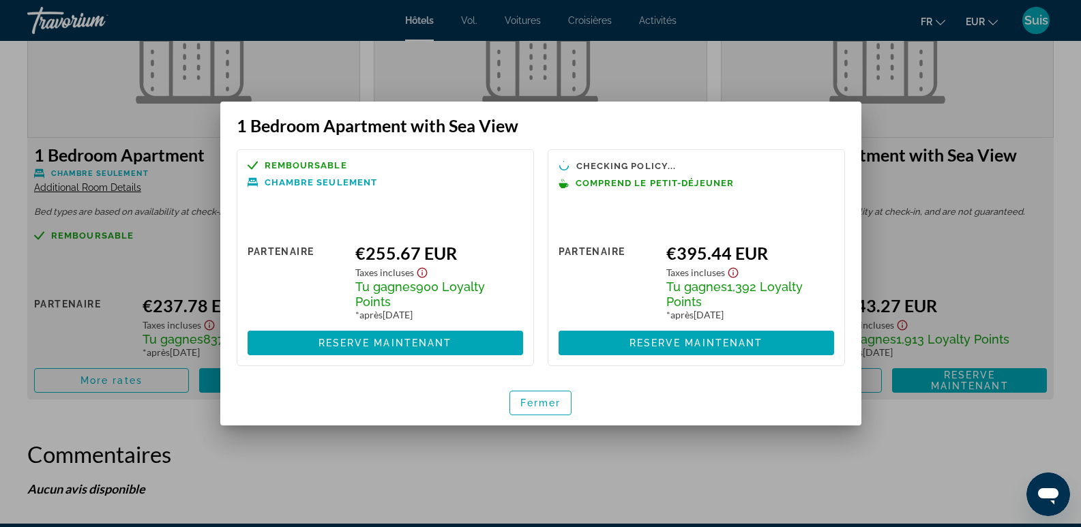
scroll to position [0, 0]
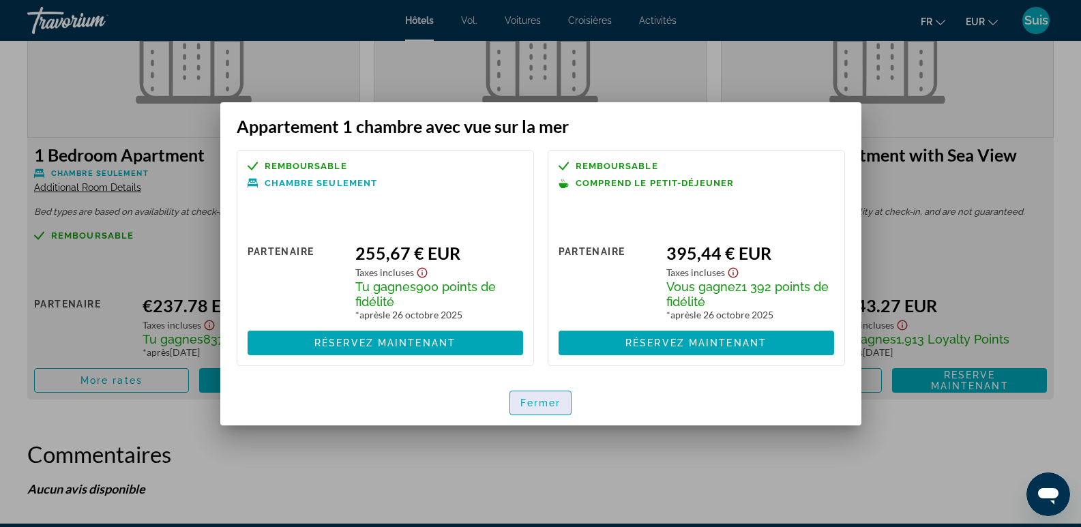
click at [531, 403] on font "Fermer" at bounding box center [541, 403] width 41 height 11
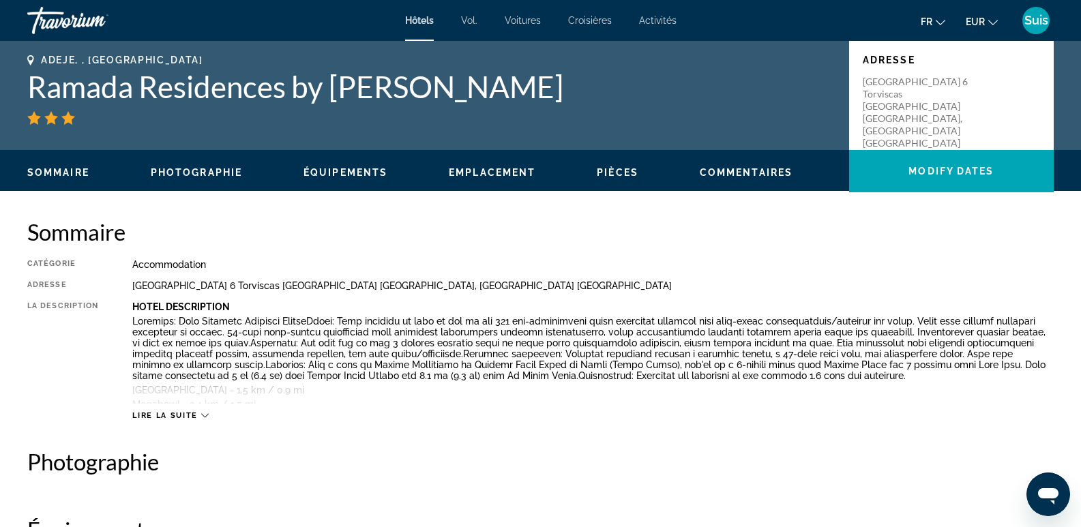
click at [1047, 18] on font "Suis" at bounding box center [1037, 20] width 24 height 14
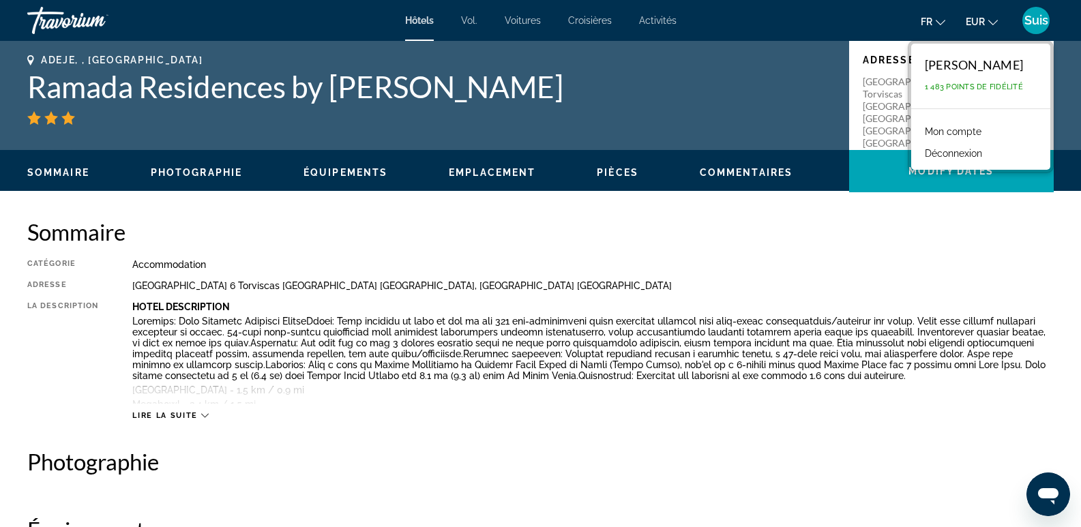
click at [952, 133] on font "Mon compte" at bounding box center [953, 131] width 57 height 11
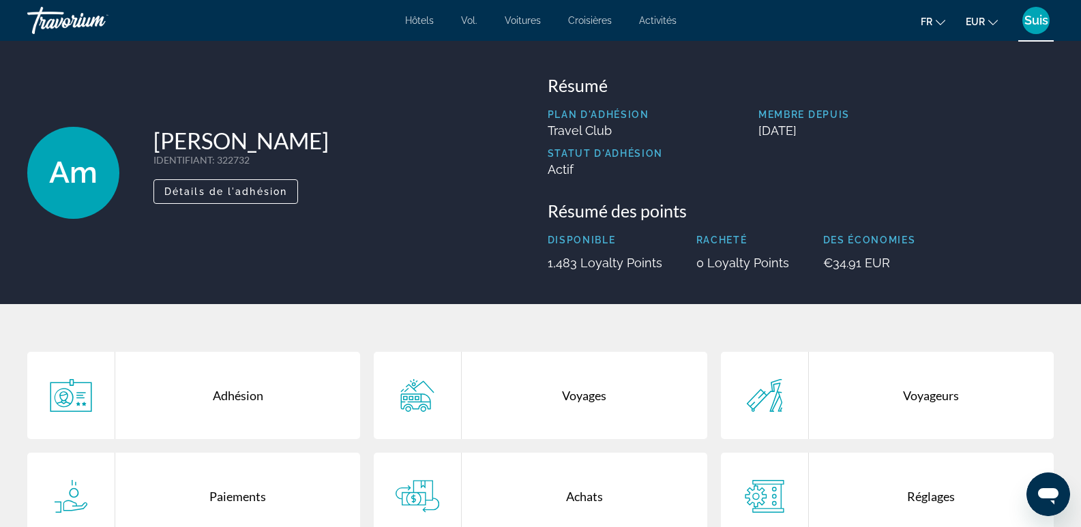
click at [584, 394] on div "Voyages" at bounding box center [584, 395] width 245 height 87
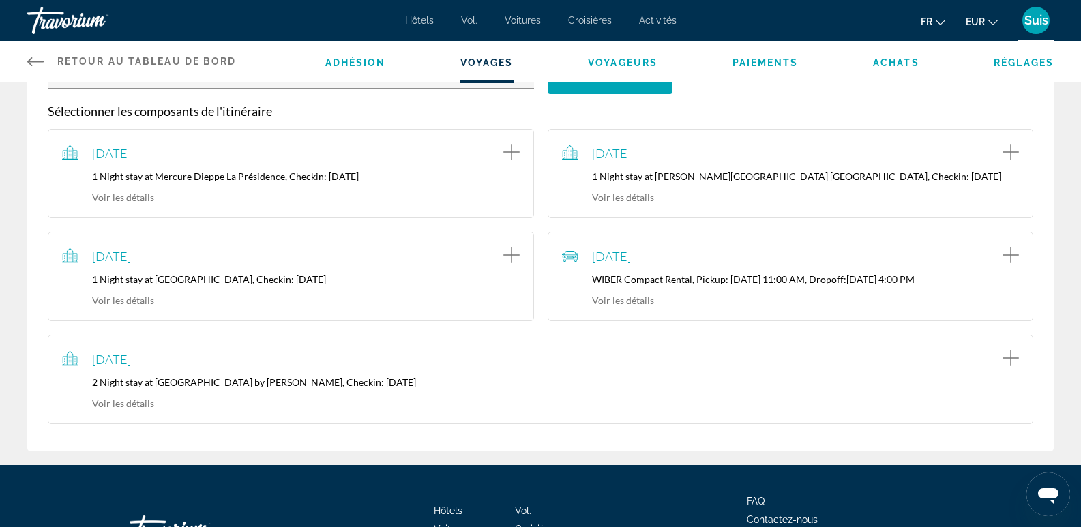
scroll to position [327, 0]
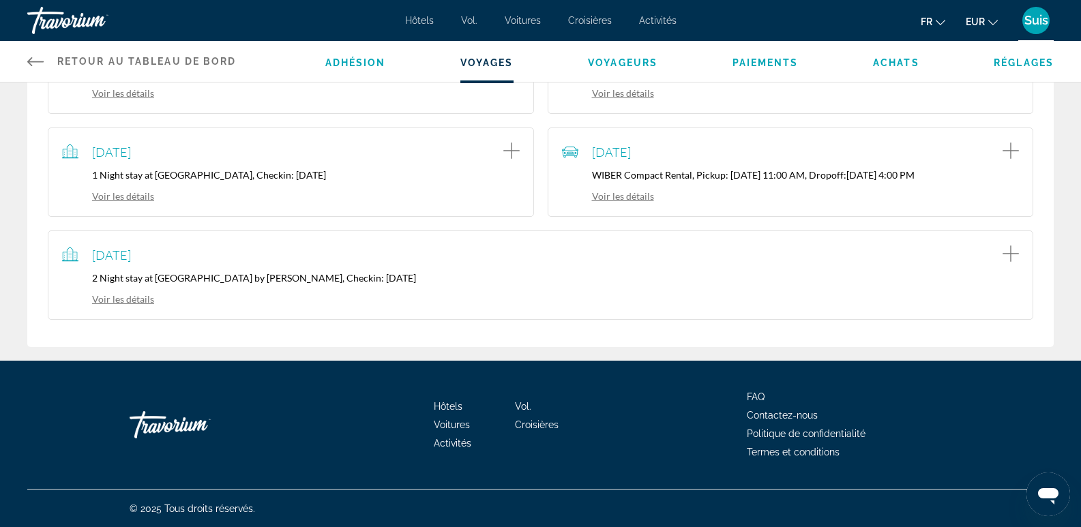
click at [127, 297] on link "Voir les détails" at bounding box center [108, 299] width 92 height 12
